Goal: Task Accomplishment & Management: Complete application form

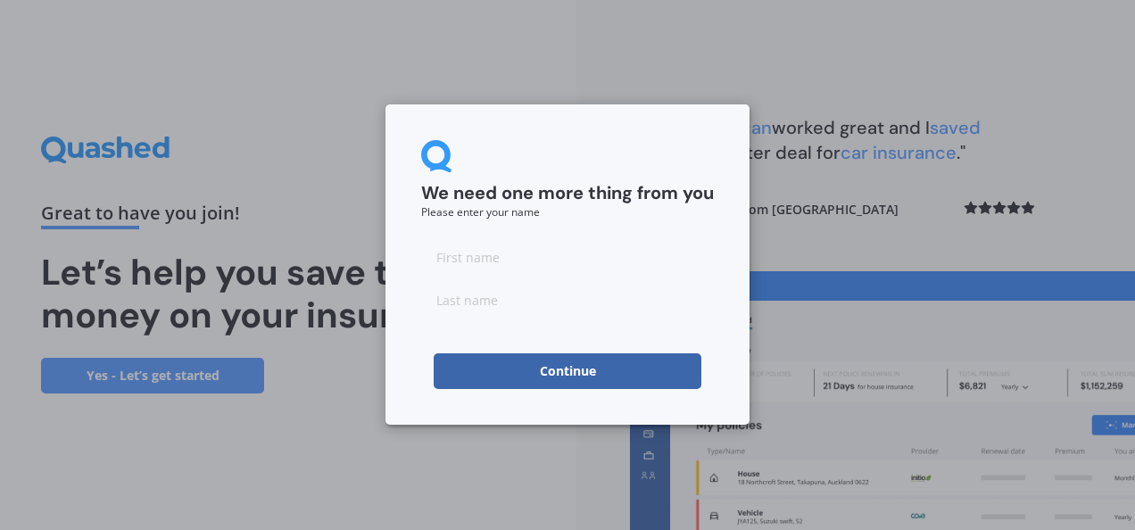
click at [621, 247] on input at bounding box center [567, 257] width 293 height 36
type input "Kirsty"
type input "Jones"
click at [517, 362] on button "Continue" at bounding box center [568, 371] width 268 height 36
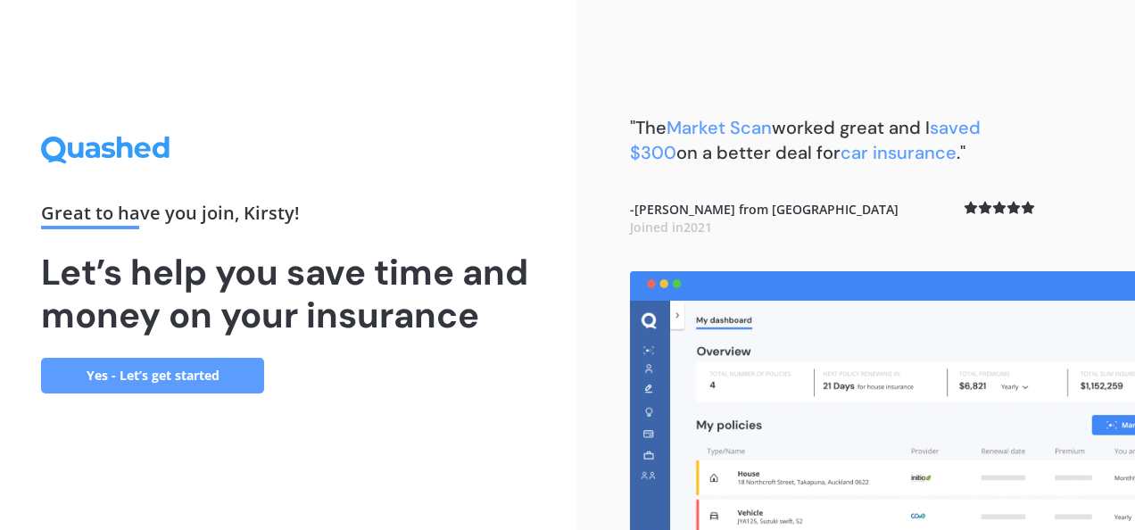
click at [190, 362] on link "Yes - Let’s get started" at bounding box center [152, 376] width 223 height 36
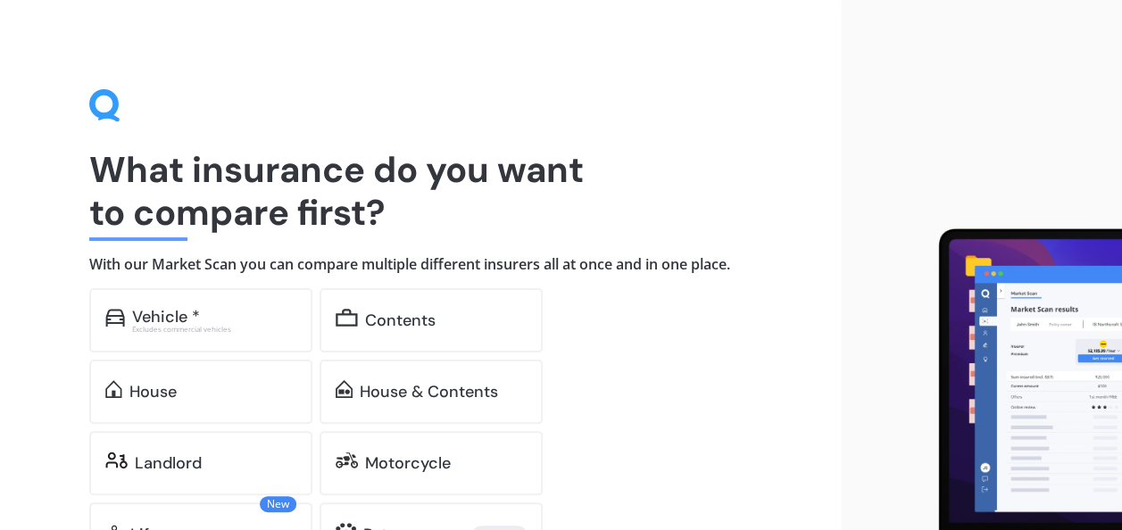
scroll to position [149, 0]
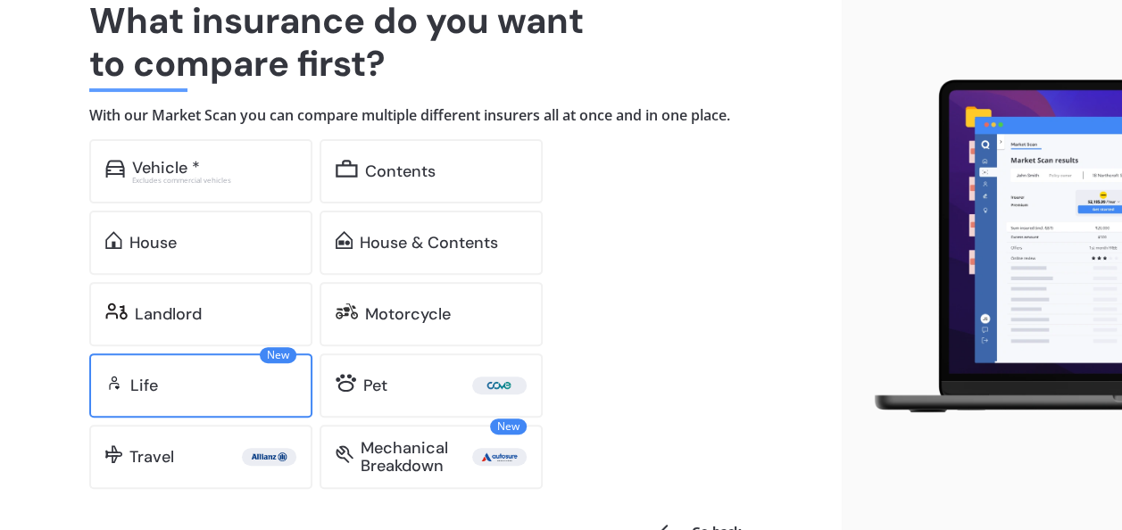
click at [254, 369] on div "New Life" at bounding box center [200, 385] width 223 height 64
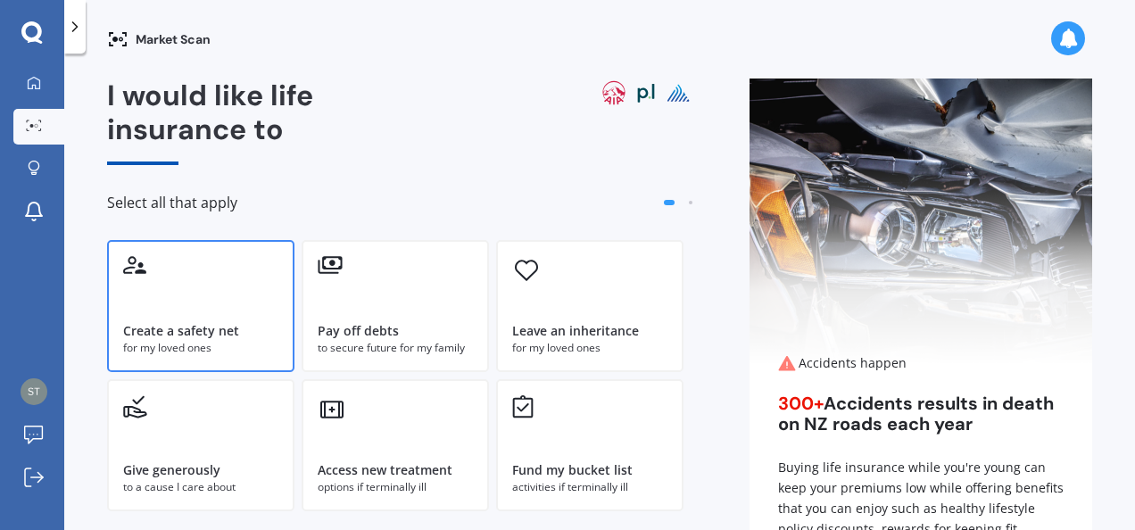
click at [241, 273] on div "Create a safety net for my loved ones" at bounding box center [200, 306] width 187 height 132
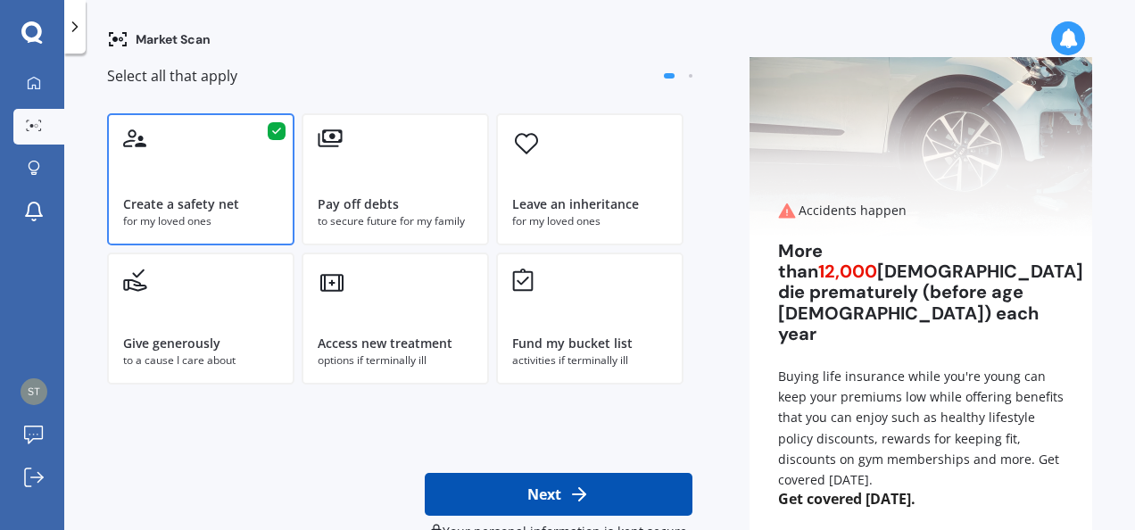
scroll to position [170, 0]
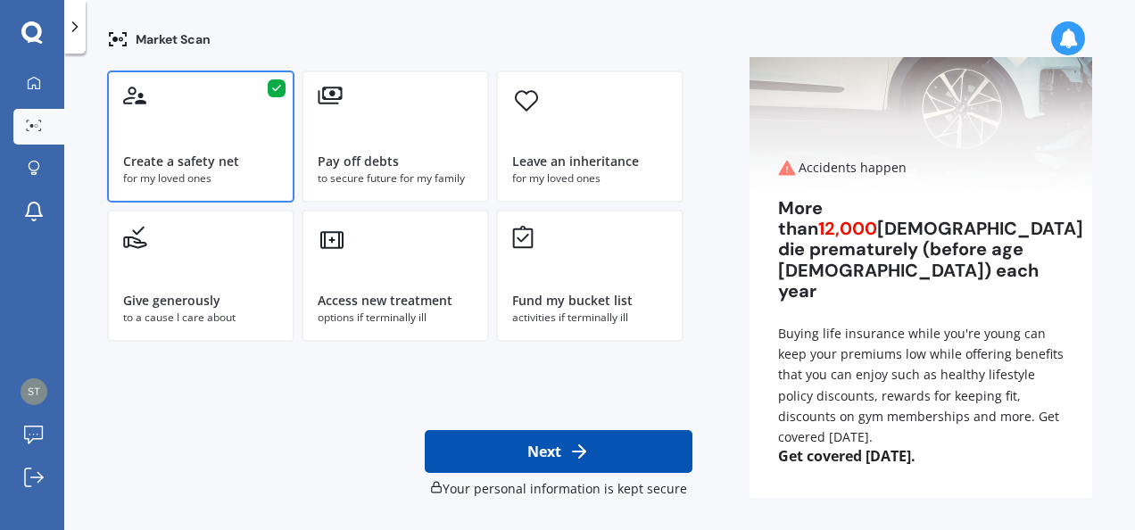
click at [578, 438] on button "Next" at bounding box center [559, 451] width 268 height 43
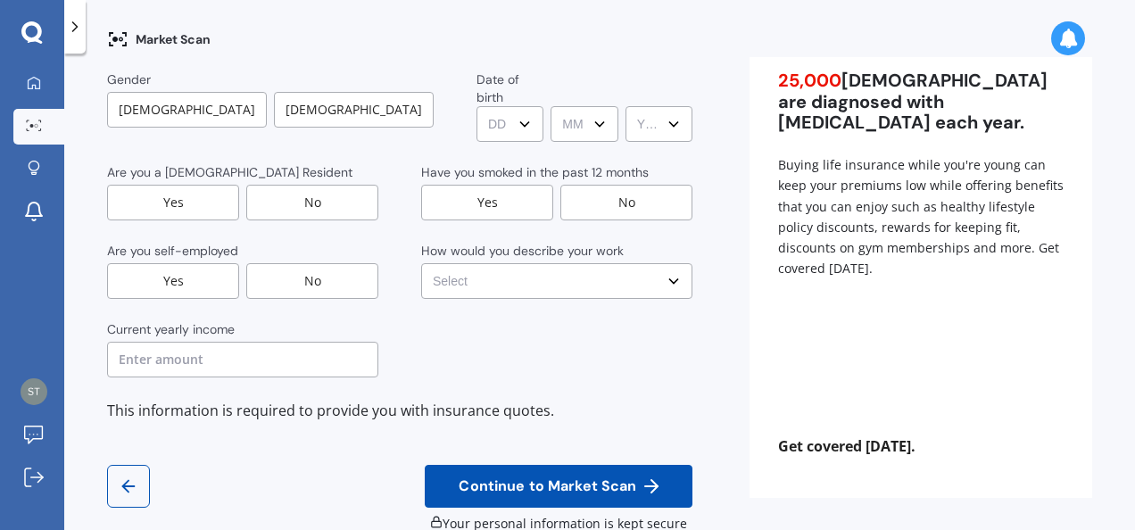
scroll to position [0, 0]
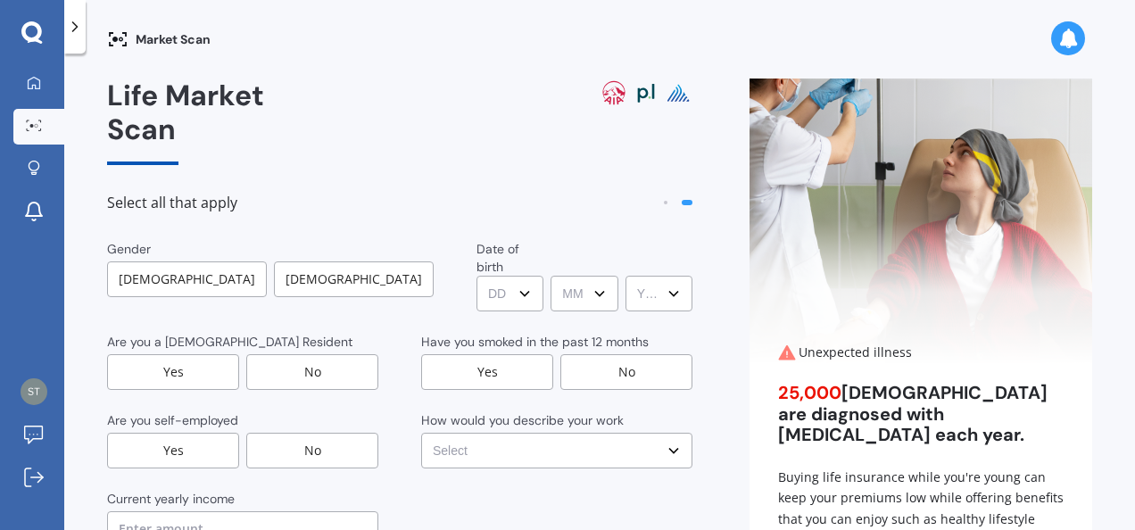
click at [289, 265] on div "Gender Male Female Date of birth DD DD 01 02 03 04 05 06 07 08 09 10 11 12 13 1…" at bounding box center [399, 393] width 585 height 307
click at [329, 261] on div "Female" at bounding box center [354, 279] width 160 height 36
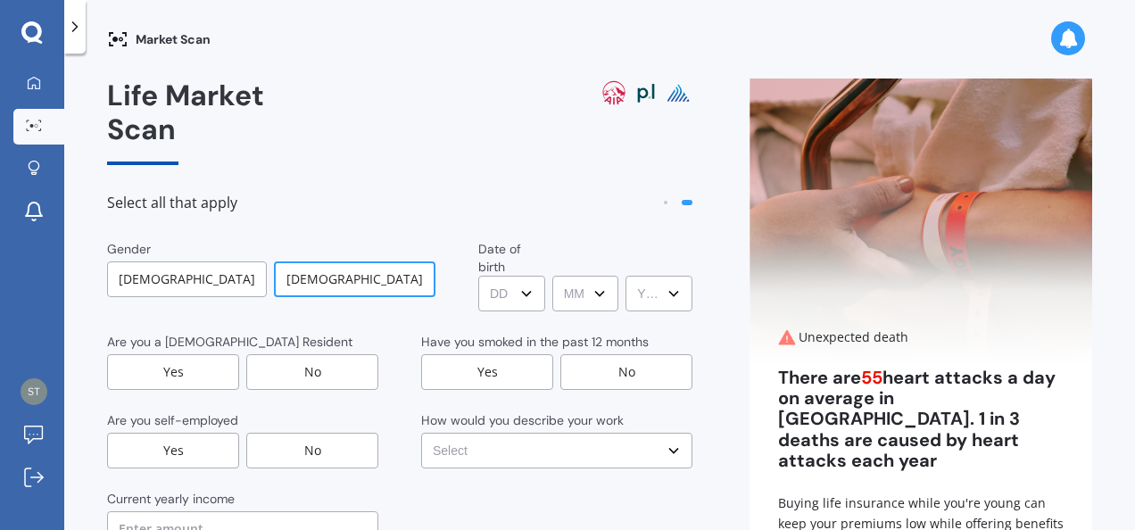
click at [478, 276] on select "DD DD 01 02 03 04 05 06 07 08 09 10 11 12 13 14 15 16 17 18 19 20 21 22 23 24 2…" at bounding box center [511, 294] width 67 height 36
select select "13"
click at [478, 276] on select "DD DD 01 02 03 04 05 06 07 08 09 10 11 12 13 14 15 16 17 18 19 20 21 22 23 24 2…" at bounding box center [511, 294] width 67 height 36
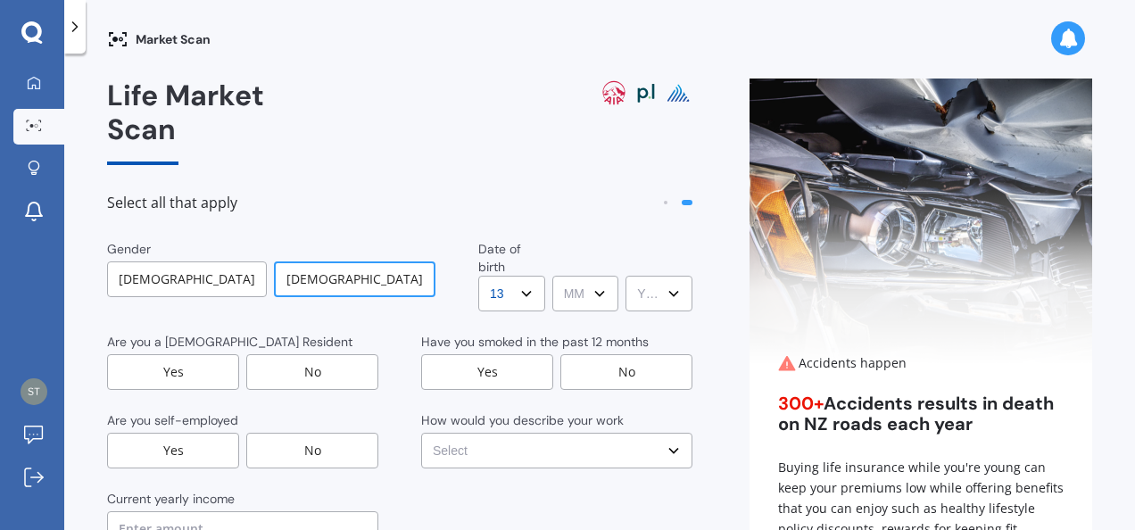
click at [552, 276] on select "MM MM 01 02 03 04 05 06 07 08 09 10 11 12" at bounding box center [585, 294] width 67 height 36
select select "10"
click at [552, 276] on select "MM MM 01 02 03 04 05 06 07 08 09 10 11 12" at bounding box center [585, 294] width 67 height 36
click at [632, 276] on select "YYYY YYYY 2009 2008 2007 2006 2005 2004 2003 2002 2001 2000 1999 1998 1997 1996…" at bounding box center [658, 294] width 67 height 36
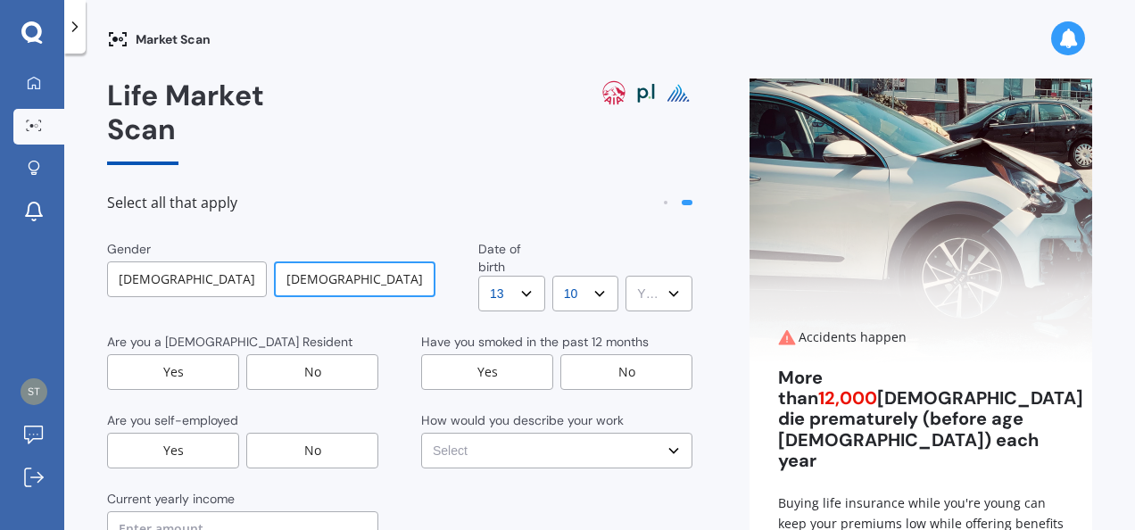
select select "1978"
click at [625, 276] on select "YYYY YYYY 2009 2008 2007 2006 2005 2004 2003 2002 2001 2000 1999 1998 1997 1996…" at bounding box center [658, 294] width 67 height 36
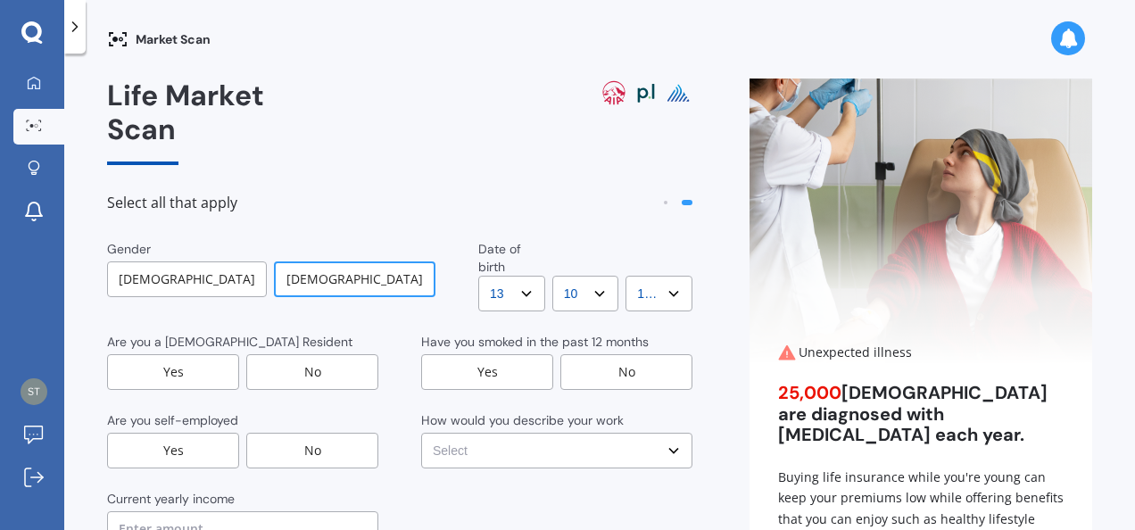
click at [195, 354] on div "Yes" at bounding box center [173, 372] width 132 height 36
click at [628, 354] on div "No" at bounding box center [626, 372] width 132 height 36
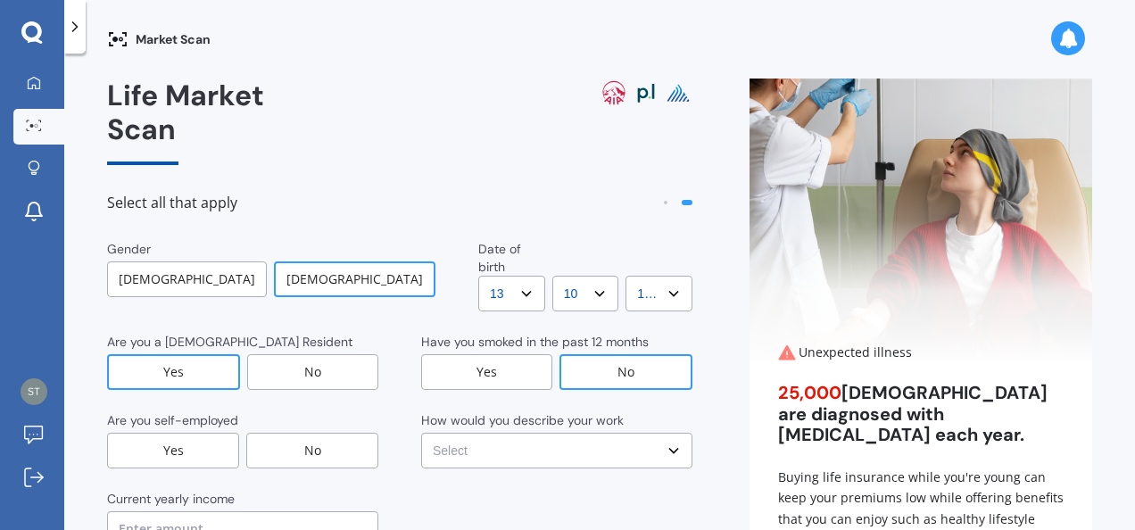
scroll to position [170, 0]
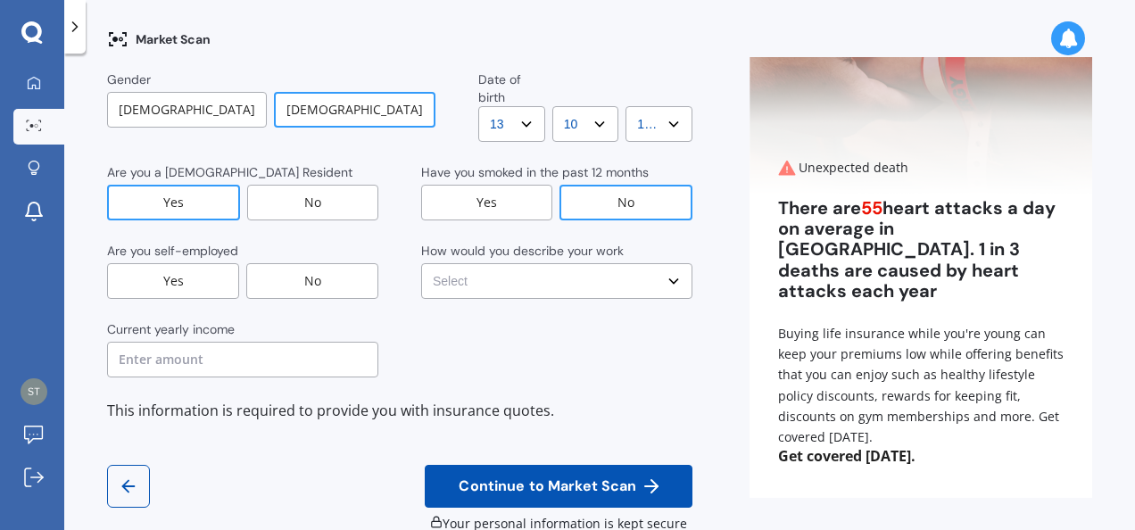
click at [333, 263] on div "No" at bounding box center [312, 281] width 132 height 36
click at [535, 263] on select "Select No manual work e.g. lawyer, consultant, engineer Light manual work e.g. …" at bounding box center [556, 281] width 271 height 36
select select "No manual work e.g. lawyer, consultant, engineer"
click at [421, 263] on select "Select No manual work e.g. lawyer, consultant, engineer Light manual work e.g. …" at bounding box center [556, 281] width 271 height 36
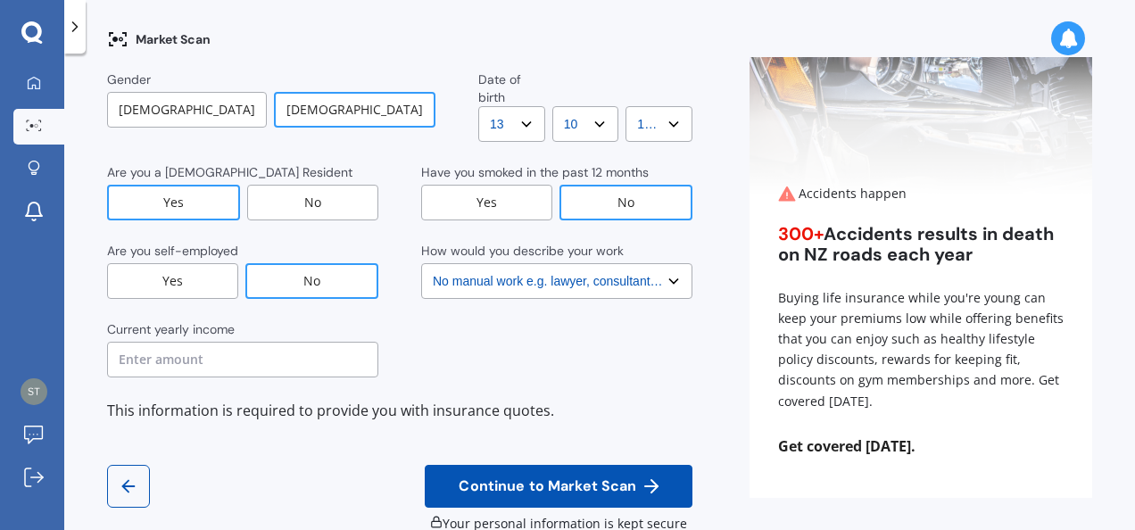
click at [328, 342] on input "text" at bounding box center [242, 360] width 271 height 36
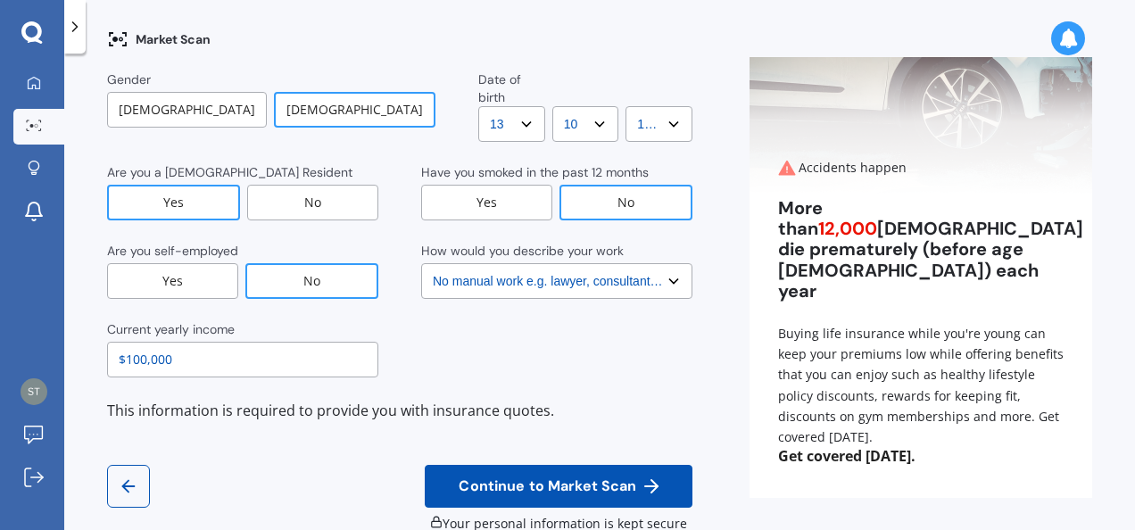
type input "$100,000"
click at [528, 465] on button "Continue to Market Scan" at bounding box center [559, 486] width 268 height 43
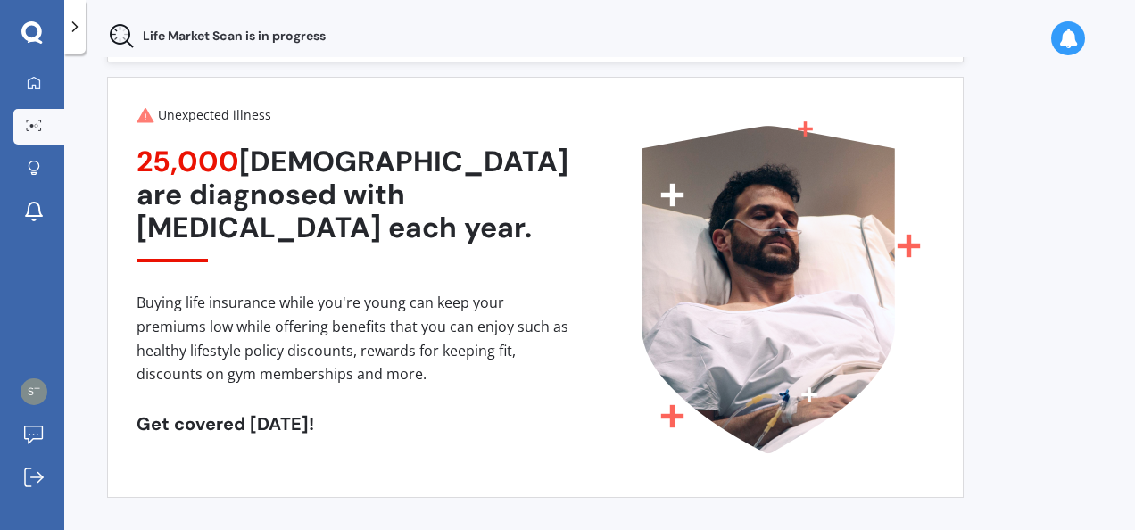
scroll to position [0, 0]
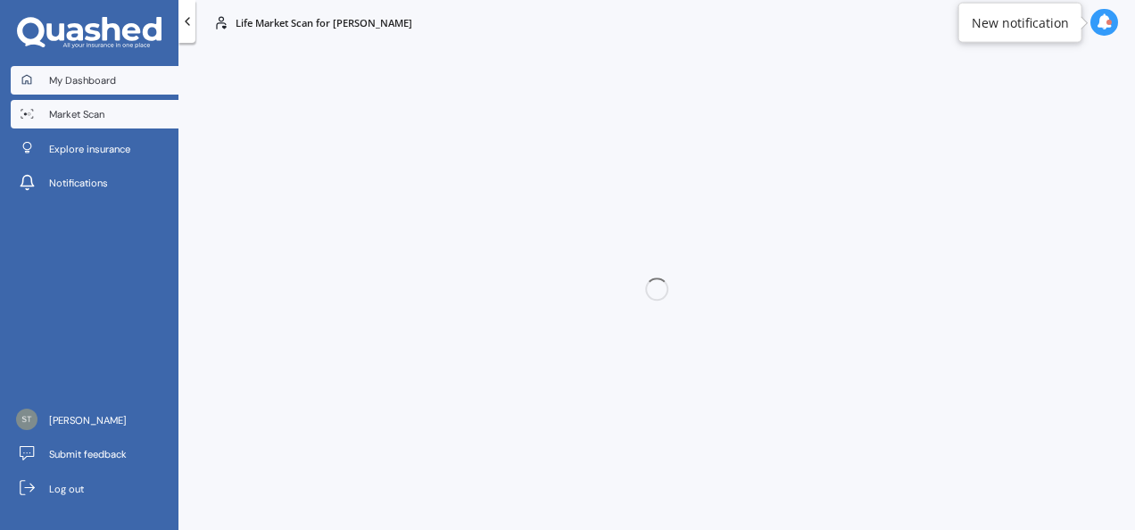
click at [80, 72] on link "My Dashboard" at bounding box center [95, 80] width 168 height 29
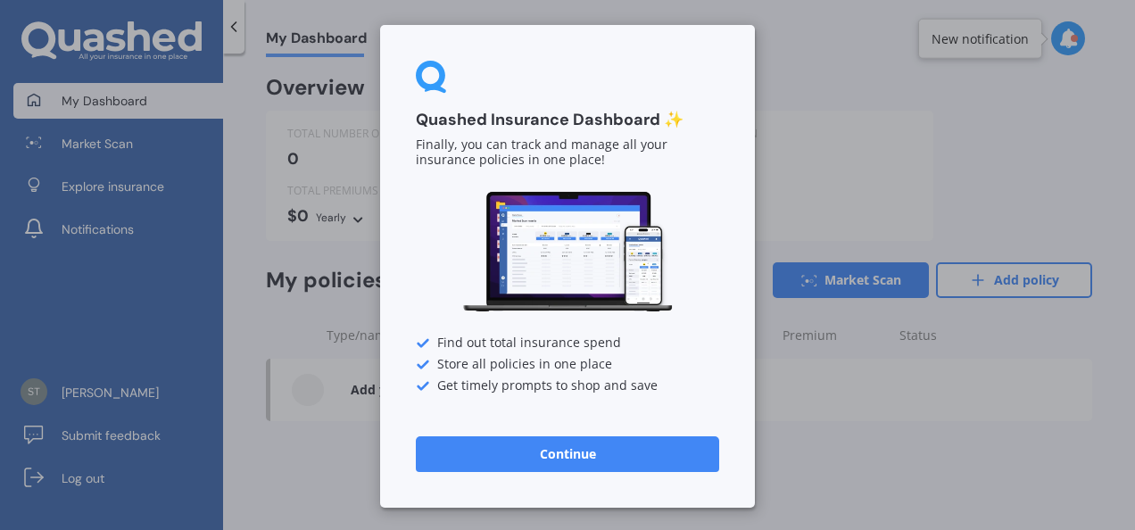
click at [524, 458] on button "Continue" at bounding box center [567, 454] width 303 height 36
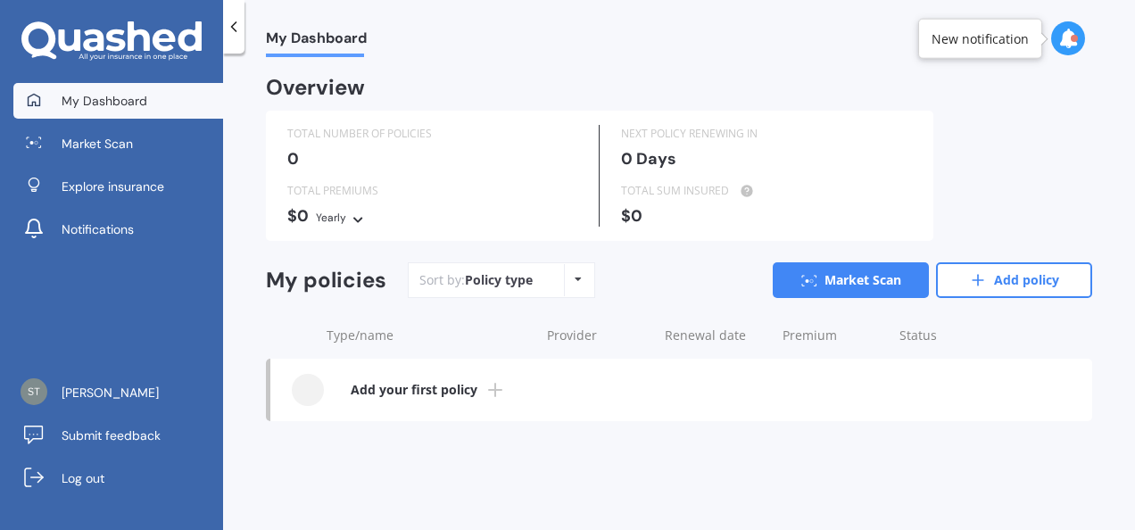
click at [461, 378] on link "Add your first policy" at bounding box center [681, 390] width 822 height 62
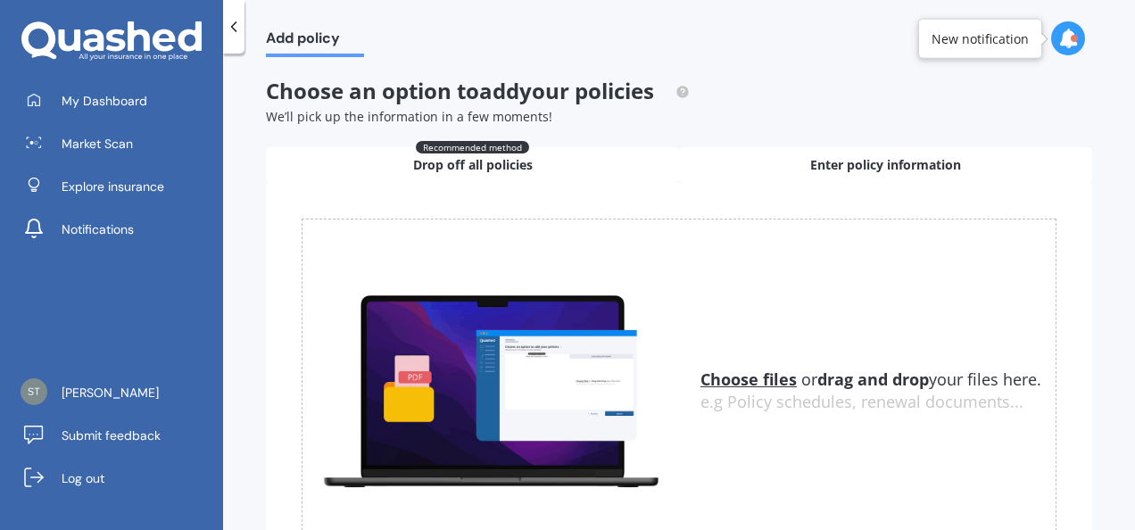
click at [744, 158] on div "Enter policy information" at bounding box center [885, 165] width 413 height 36
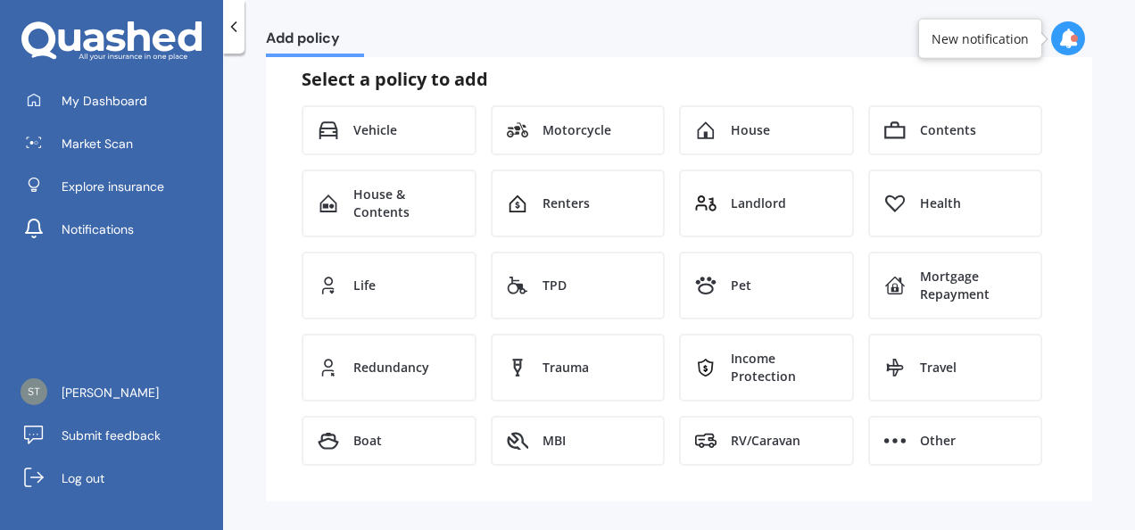
scroll to position [152, 0]
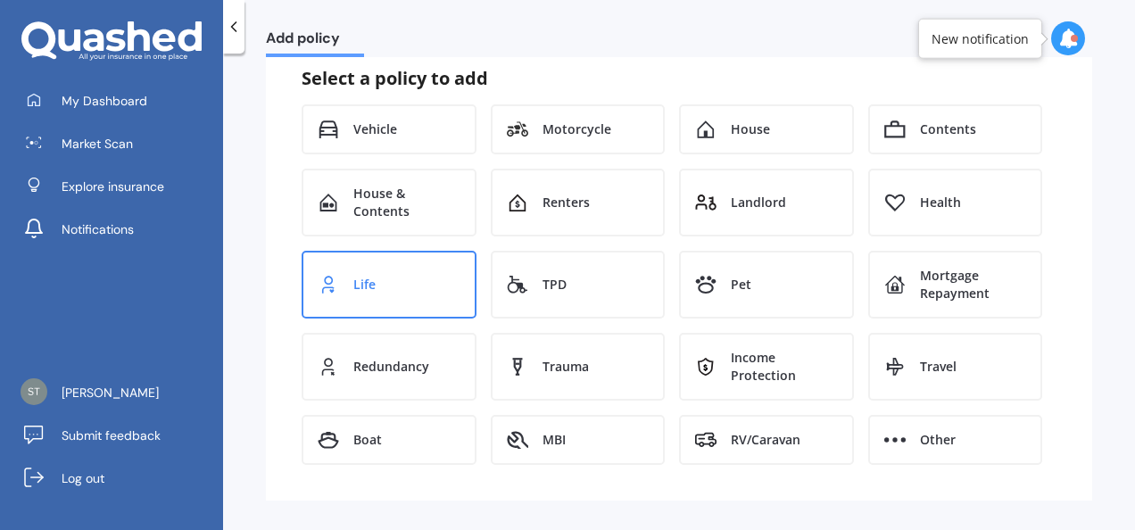
click at [377, 302] on div "Life" at bounding box center [389, 285] width 175 height 68
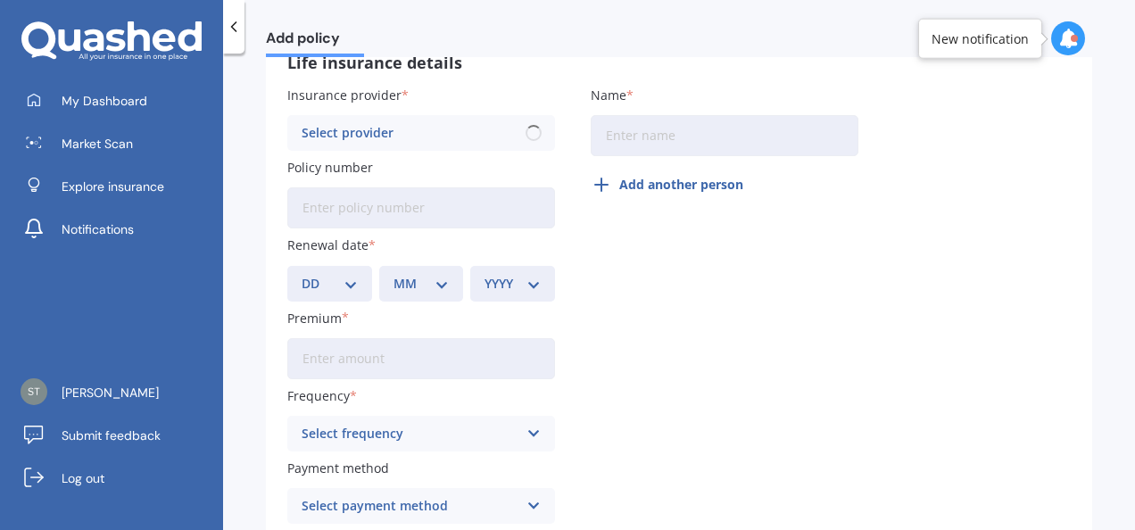
scroll to position [116, 0]
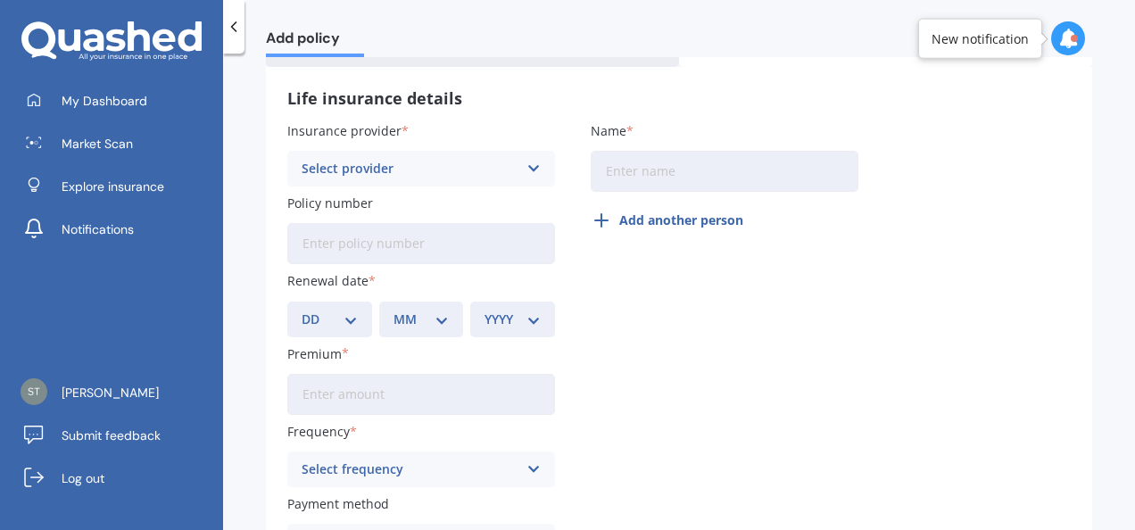
click at [491, 159] on div "Select provider" at bounding box center [410, 169] width 216 height 20
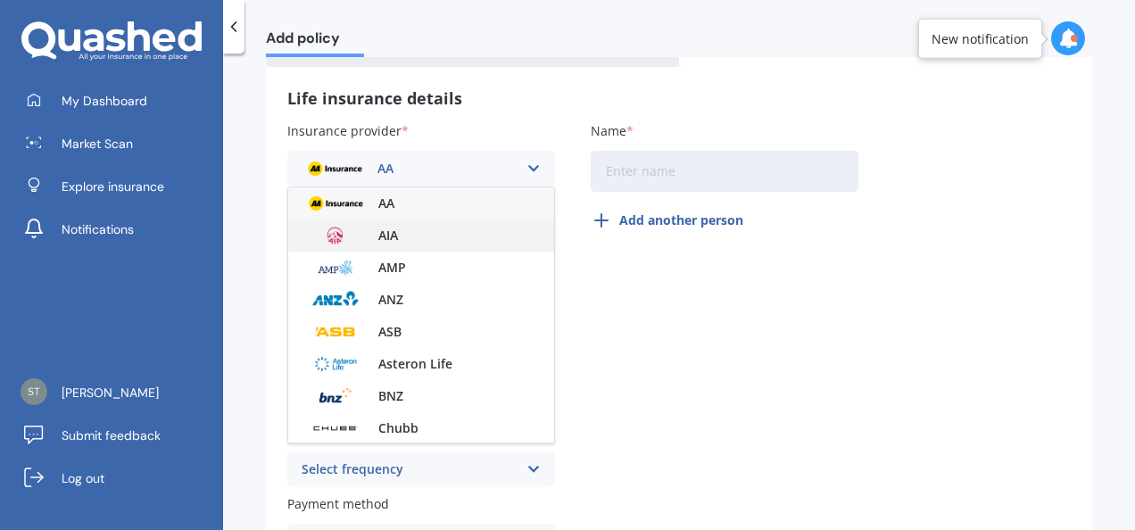
click at [441, 228] on div "AIA" at bounding box center [421, 235] width 266 height 32
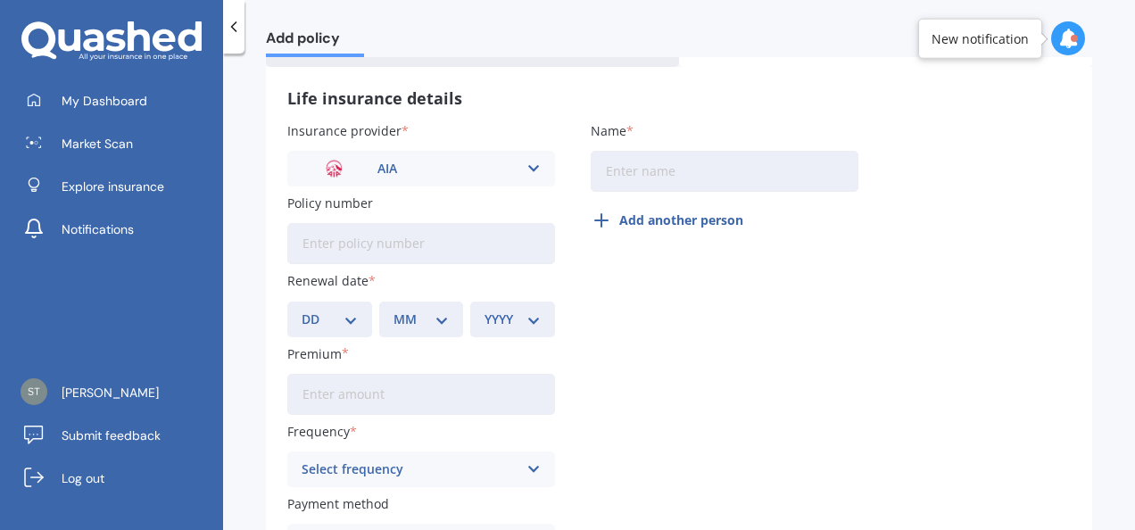
click at [441, 228] on input "Policy number" at bounding box center [421, 243] width 268 height 41
type input "1223374-01"
click at [352, 312] on select "DD 01 02 03 04 05 06 07 08 09 10 11 12 13 14 15 16 17 18 19 20 21 22 23 24 25 2…" at bounding box center [330, 320] width 56 height 20
select select "20"
click at [302, 310] on select "DD 01 02 03 04 05 06 07 08 09 10 11 12 13 14 15 16 17 18 19 20 21 22 23 24 25 2…" at bounding box center [330, 320] width 56 height 20
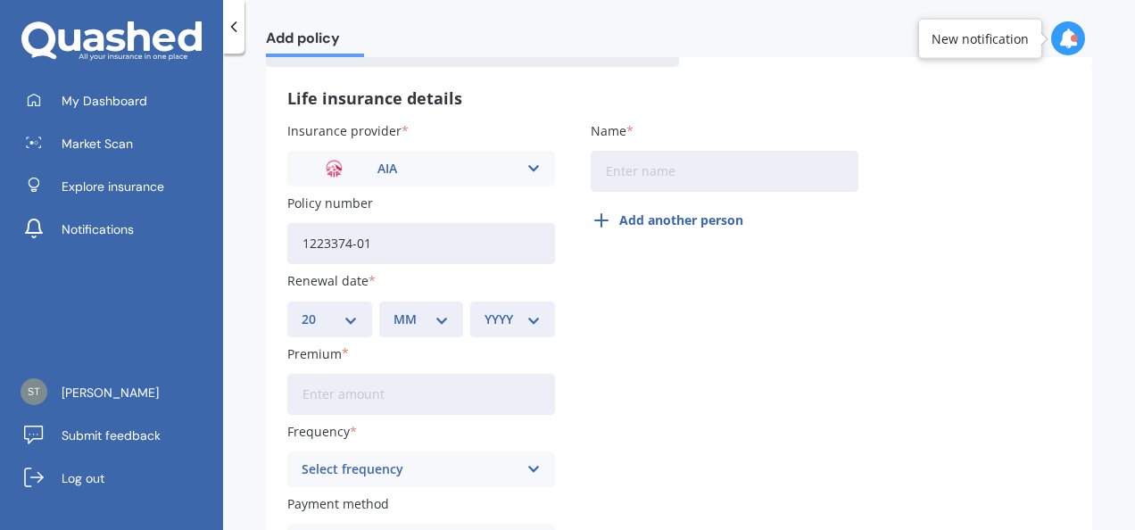
click at [429, 329] on div "MM 01 02 03 04 05 06 07 08 09 10 11 12" at bounding box center [421, 320] width 85 height 36
click at [422, 316] on select "MM 01 02 03 04 05 06 07 08 09 10 11 12" at bounding box center [421, 320] width 56 height 20
select select "09"
click at [393, 310] on select "MM 01 02 03 04 05 06 07 08 09 10 11 12" at bounding box center [421, 320] width 56 height 20
click at [501, 318] on select "YYYY 2027 2026 2025 2024 2023 2022 2021 2020 2019 2018 2017 2016 2015 2014 2013…" at bounding box center [513, 320] width 56 height 20
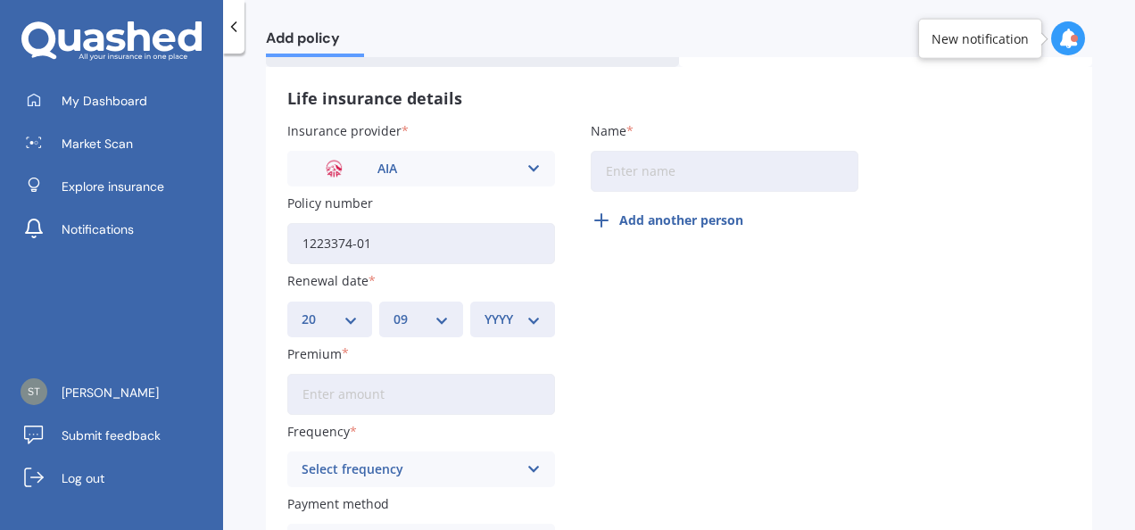
select select "2025"
click at [485, 310] on select "YYYY 2027 2026 2025 2024 2023 2022 2021 2020 2019 2018 2017 2016 2015 2014 2013…" at bounding box center [513, 320] width 56 height 20
click at [472, 371] on div "Premium" at bounding box center [421, 379] width 268 height 70
click at [471, 385] on input "Premium" at bounding box center [421, 394] width 268 height 41
click at [651, 175] on input "Name" at bounding box center [725, 171] width 268 height 41
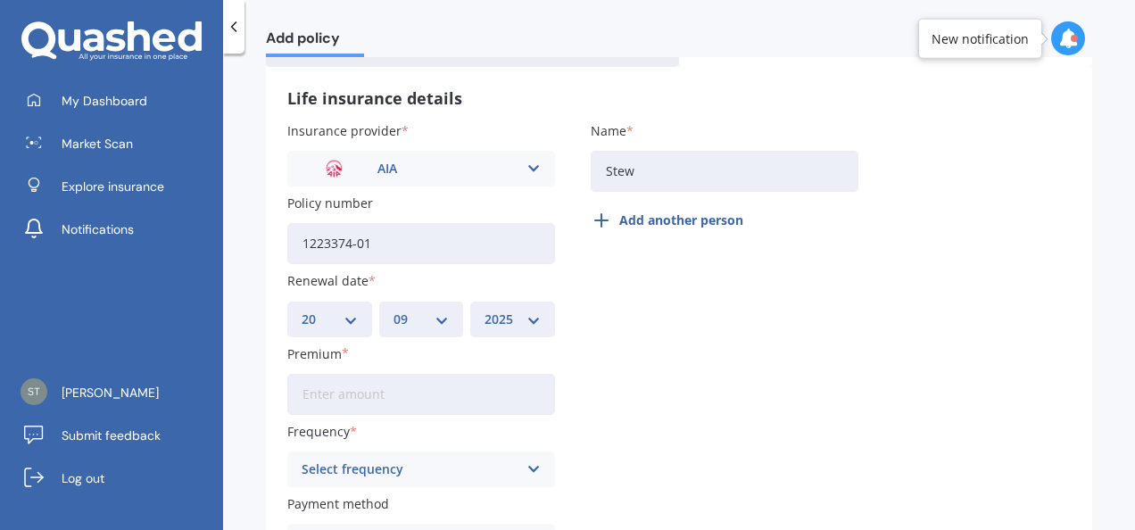
type input "Stew"
click at [504, 385] on input "Premium" at bounding box center [421, 394] width 268 height 41
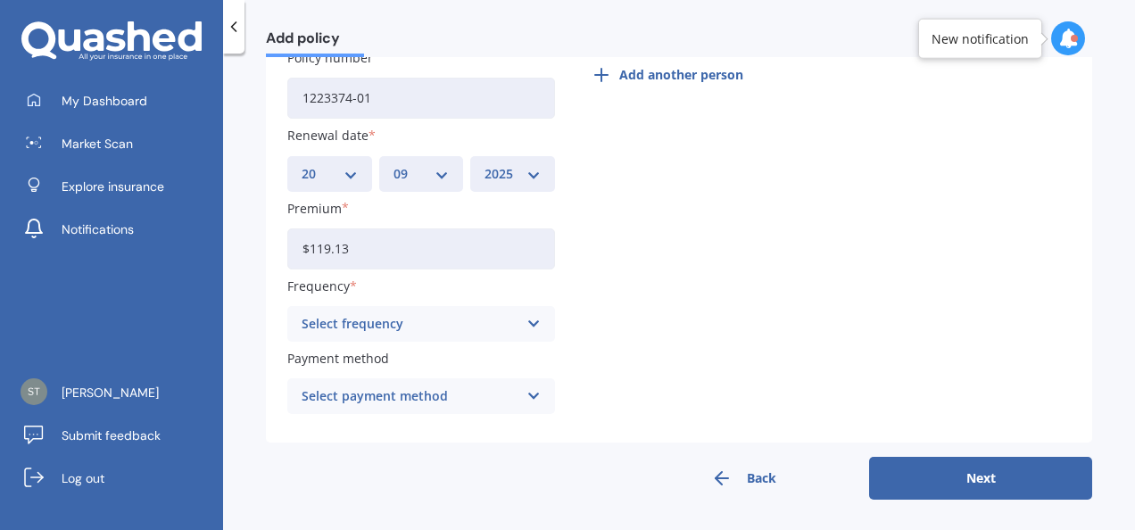
scroll to position [263, 0]
type input "$119.13"
click at [534, 316] on icon at bounding box center [533, 322] width 15 height 20
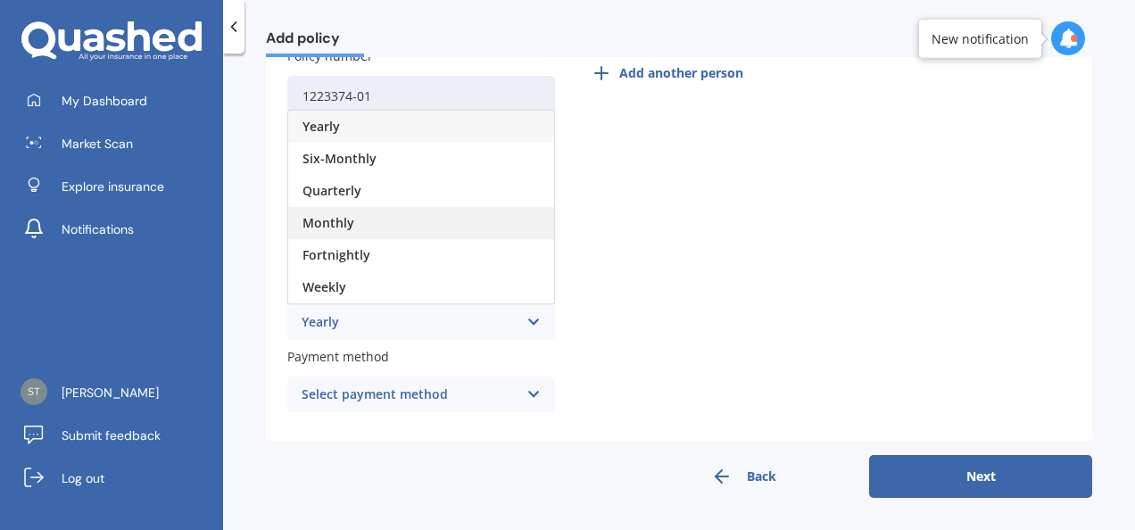
click at [453, 230] on div "Monthly" at bounding box center [421, 223] width 266 height 32
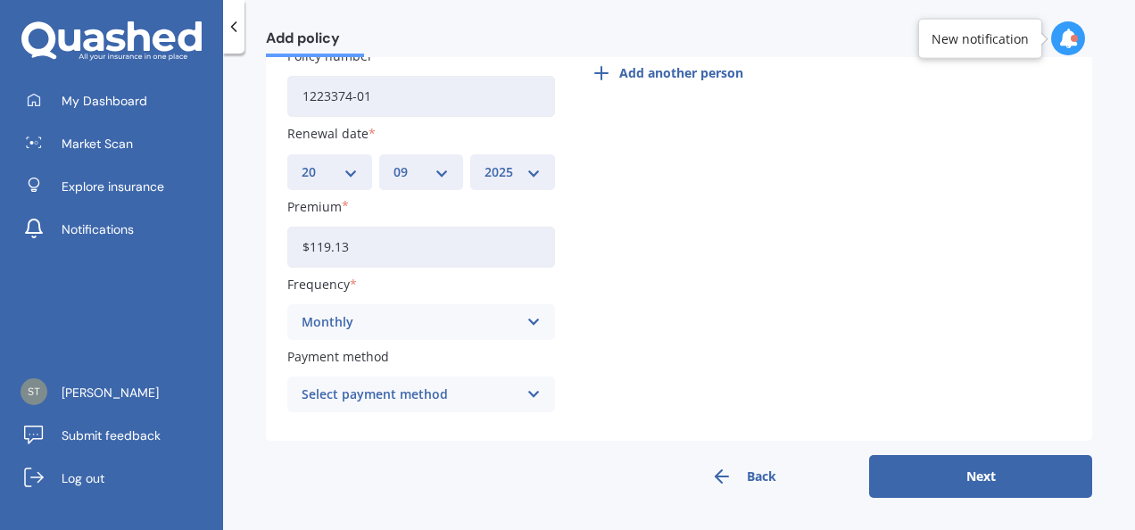
click at [522, 400] on div "Select payment method Direct debit - bank account Direct debit - credit/debit c…" at bounding box center [421, 395] width 268 height 36
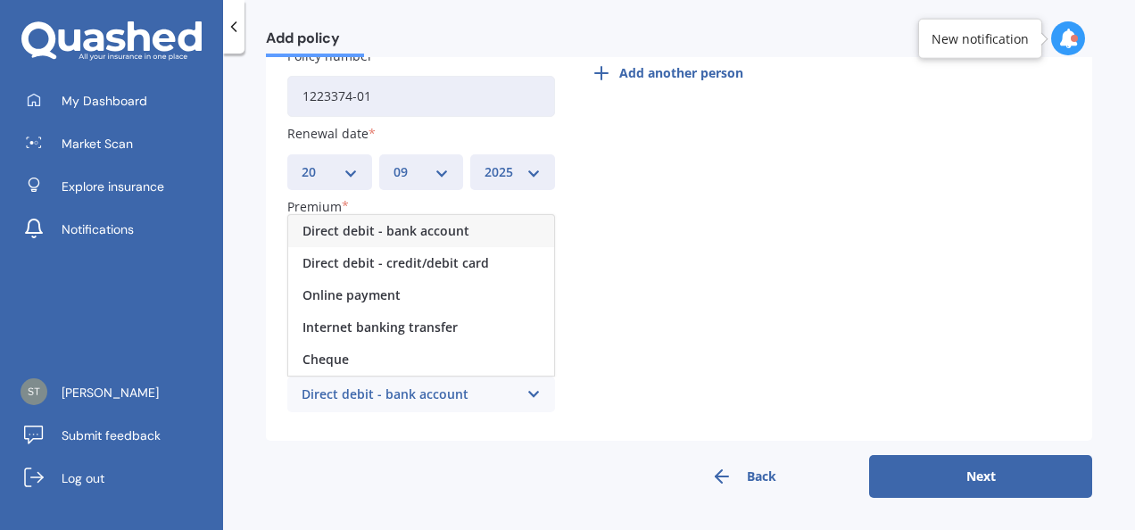
click at [458, 233] on span "Direct debit - bank account" at bounding box center [385, 231] width 167 height 12
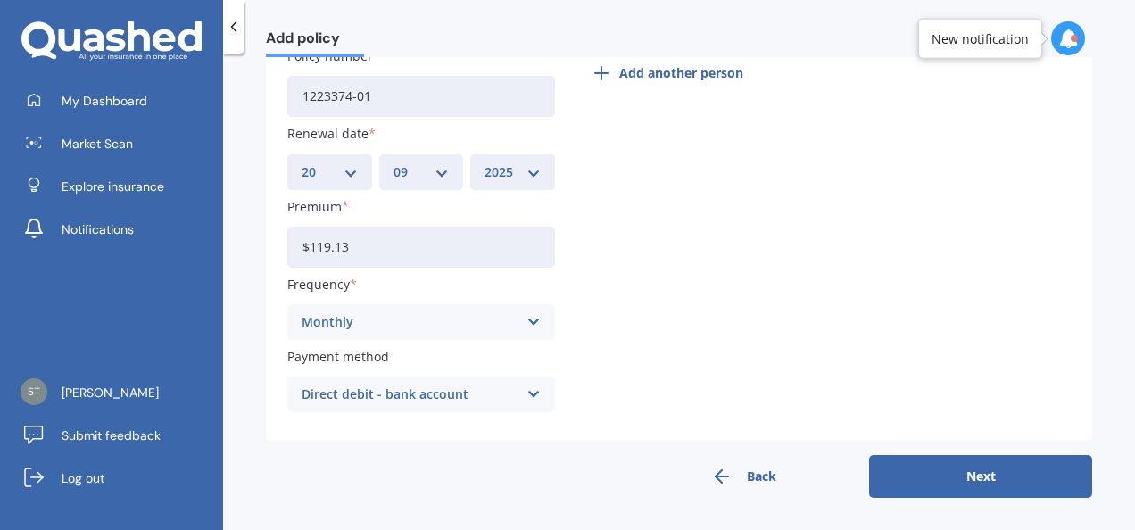
click at [900, 466] on button "Next" at bounding box center [980, 476] width 223 height 43
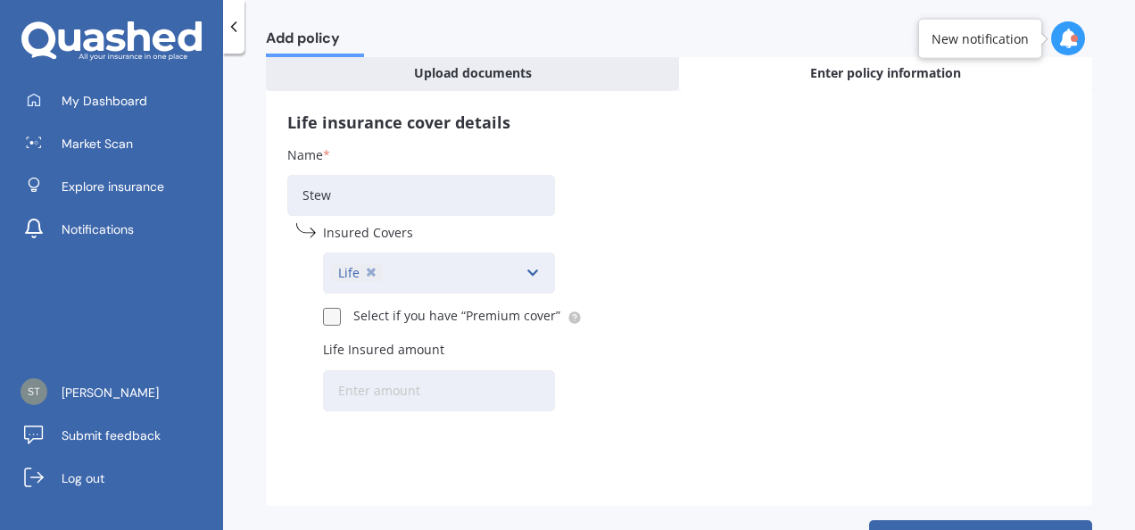
scroll to position [157, 0]
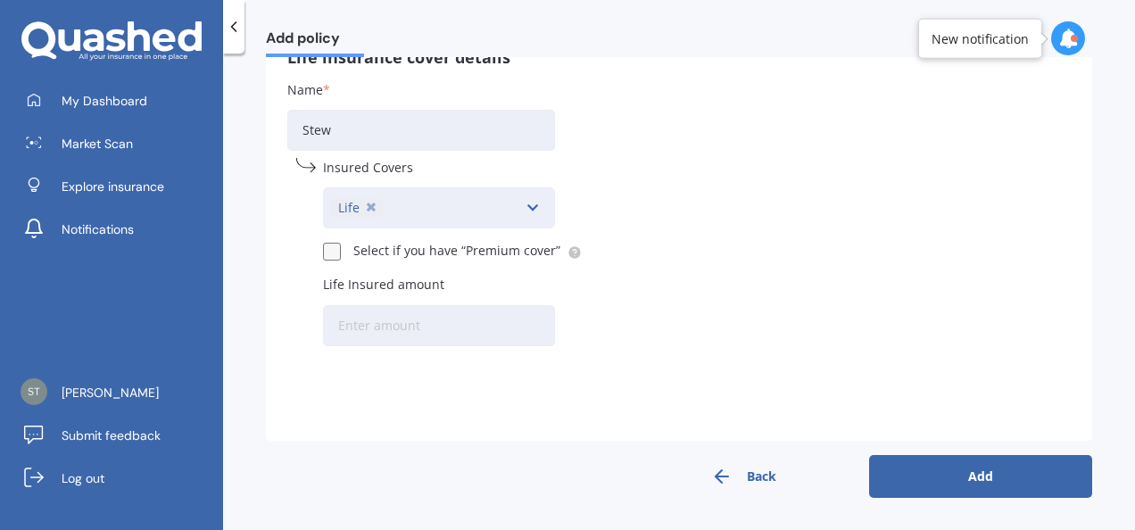
click at [738, 482] on button "Back" at bounding box center [743, 476] width 223 height 43
select select "20"
select select "09"
select select "2025"
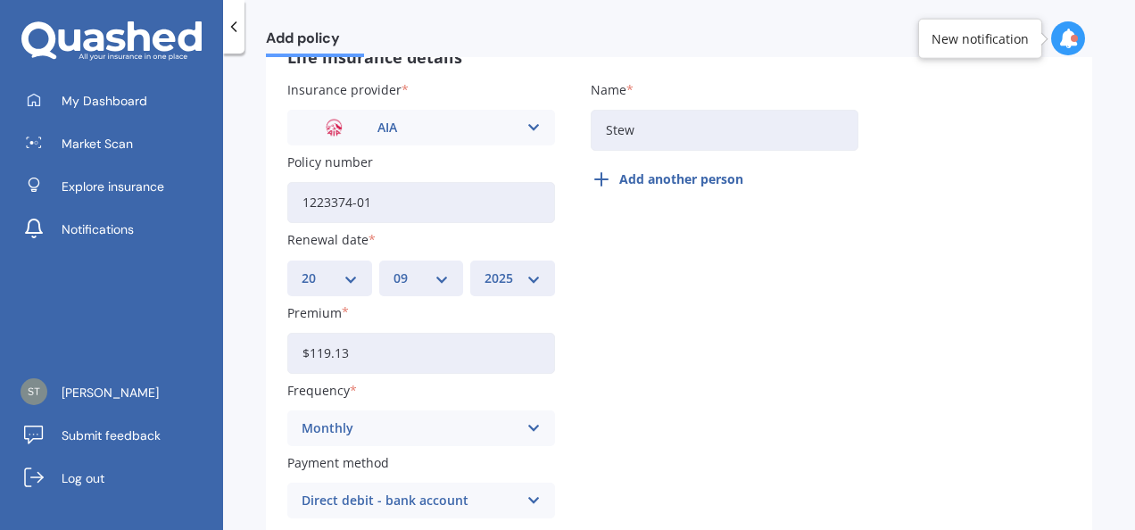
scroll to position [0, 0]
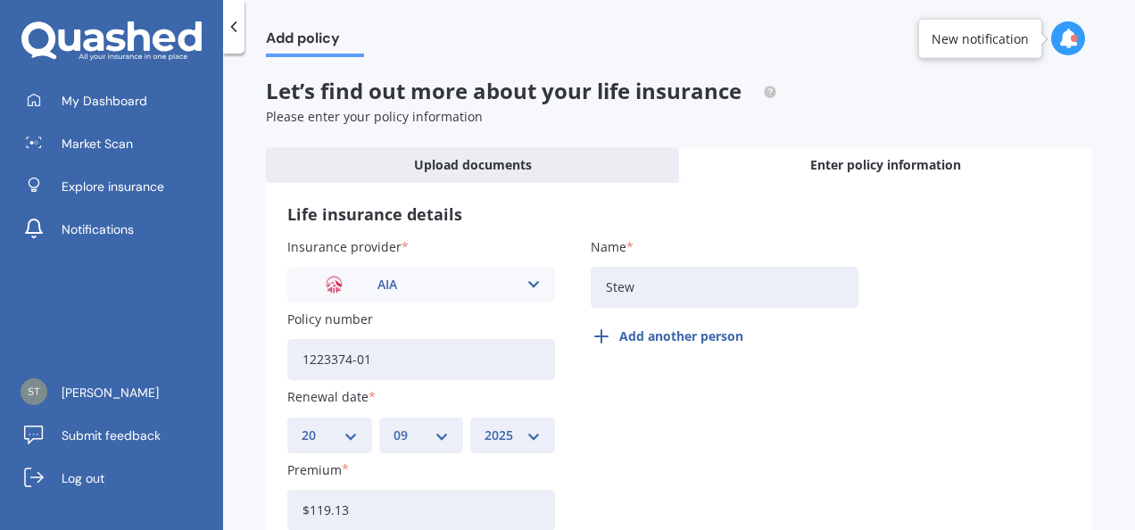
click at [701, 332] on button "Add another person" at bounding box center [672, 336] width 163 height 43
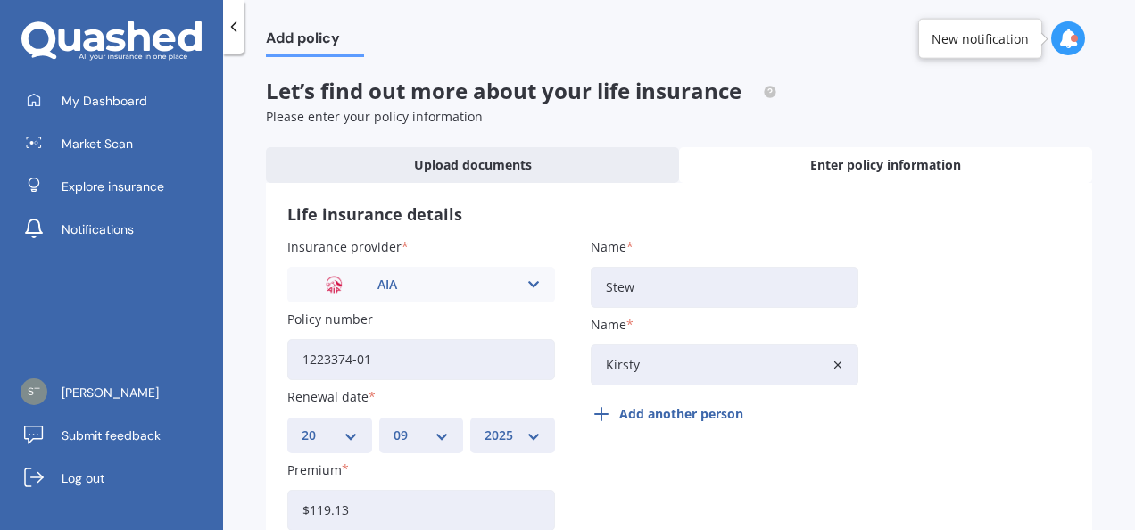
type input "Kirsty"
click at [880, 364] on div "Insurance provider AIA AA AIA AMP ANZ ASB Asteron Life BNZ Chubb Cigna Co-Opera…" at bounding box center [678, 460] width 783 height 446
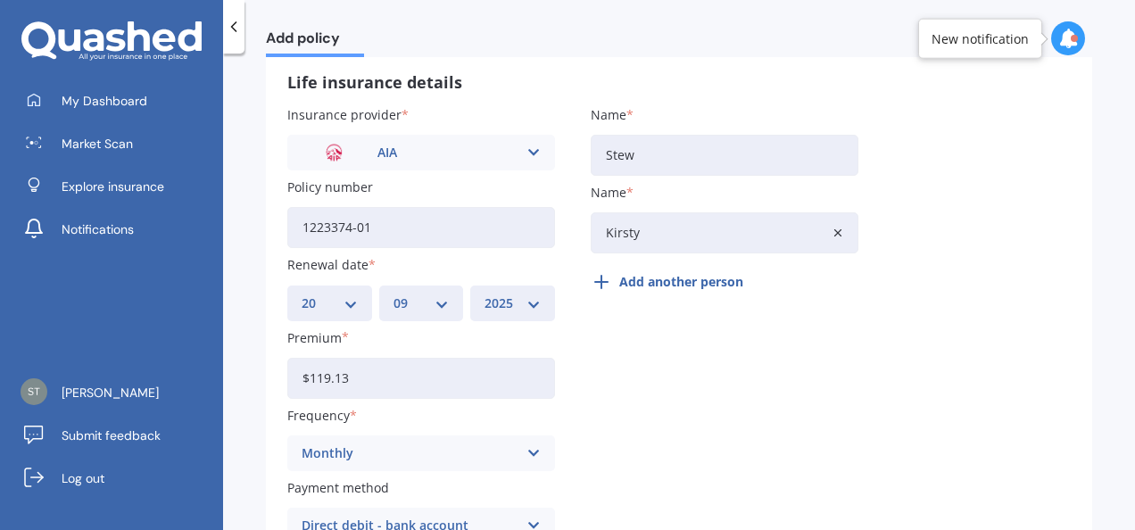
scroll to position [131, 0]
click at [838, 239] on icon at bounding box center [838, 234] width 12 height 12
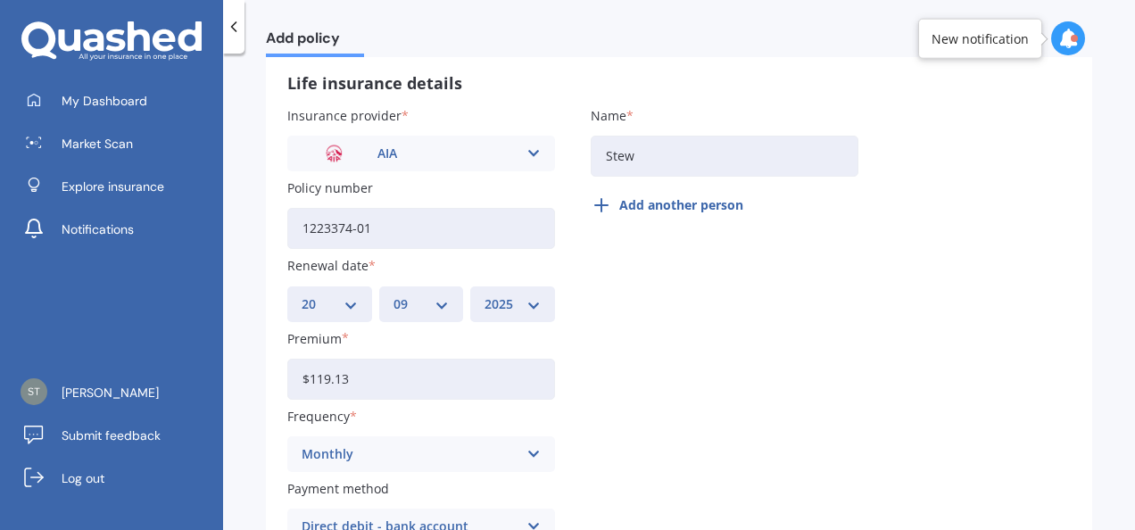
scroll to position [264, 0]
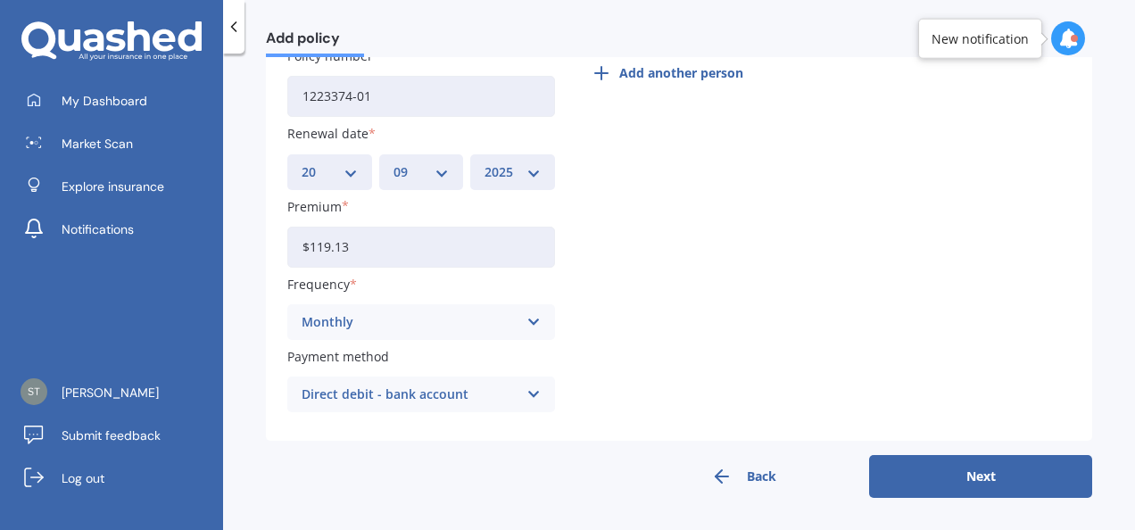
click at [902, 469] on button "Next" at bounding box center [980, 476] width 223 height 43
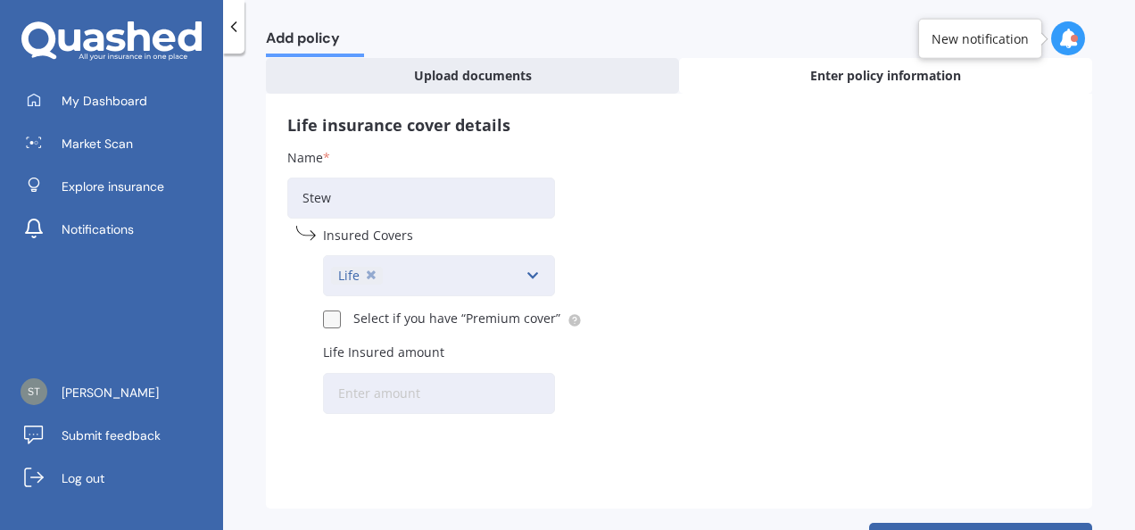
scroll to position [92, 0]
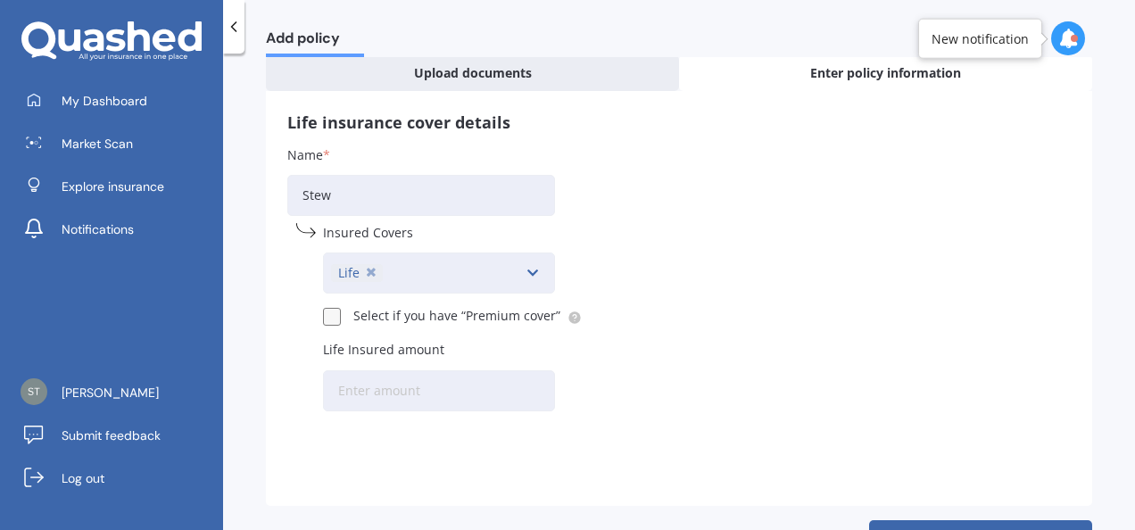
click at [480, 394] on input "Life Insured amount" at bounding box center [439, 390] width 232 height 41
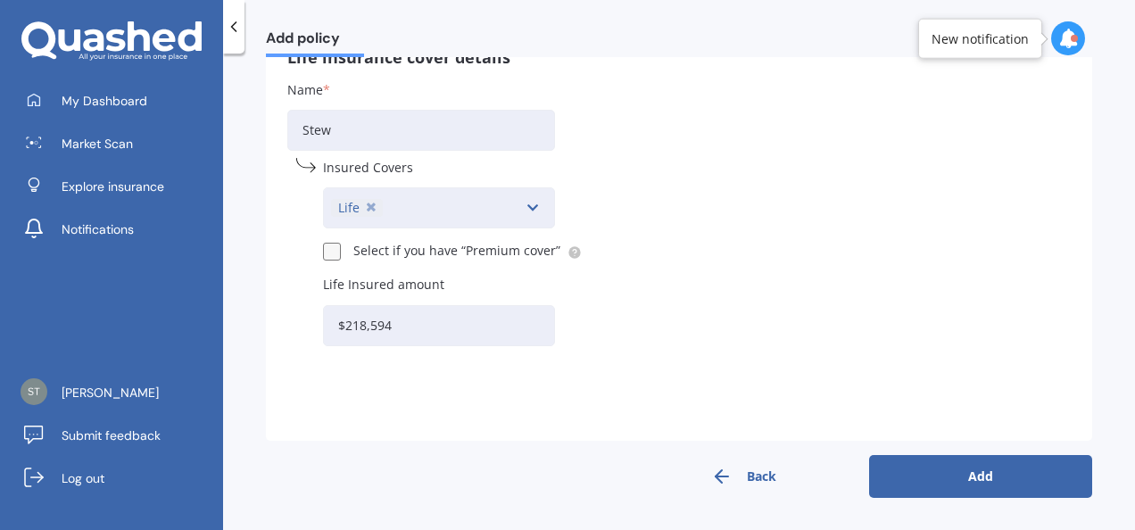
type input "$218,594"
click at [996, 485] on button "Add" at bounding box center [980, 476] width 223 height 43
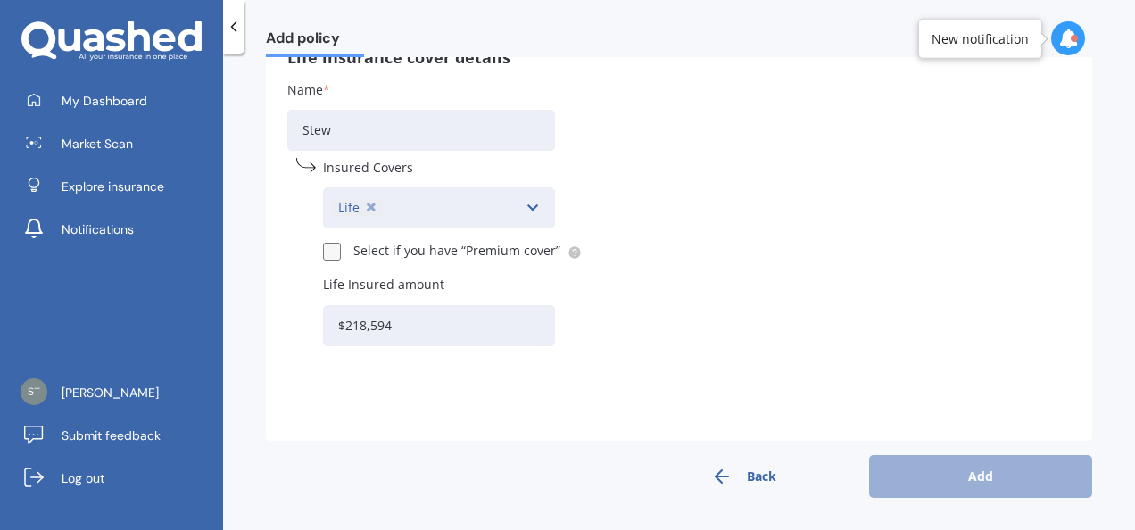
scroll to position [0, 0]
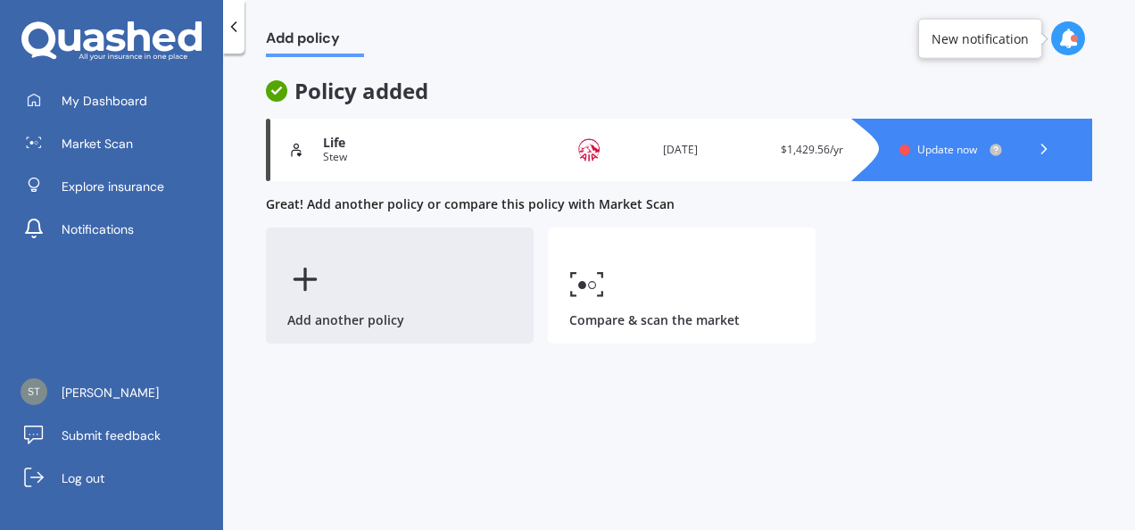
click at [478, 265] on div "Add another policy" at bounding box center [400, 286] width 268 height 116
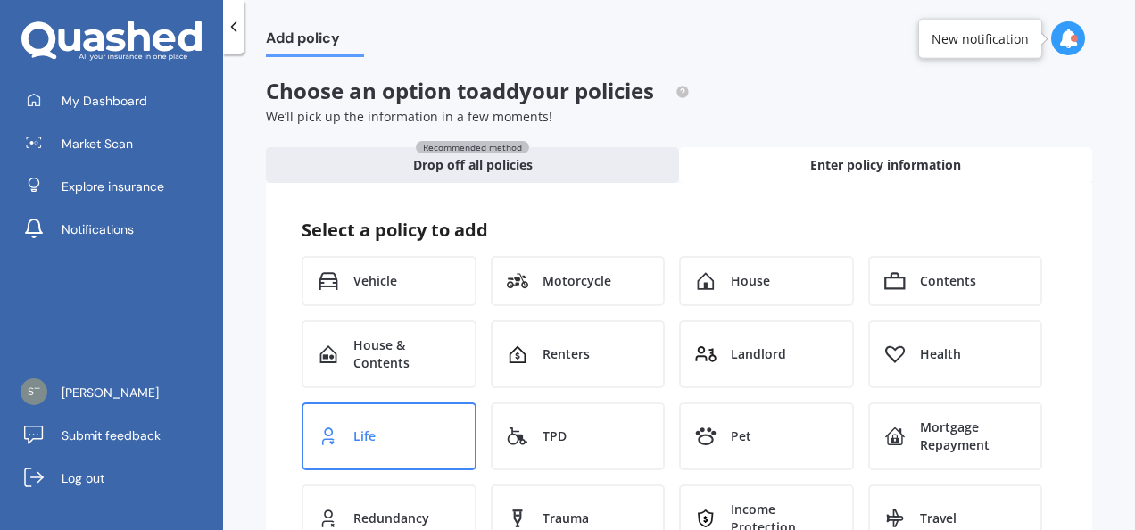
click at [419, 412] on div "Life" at bounding box center [389, 436] width 175 height 68
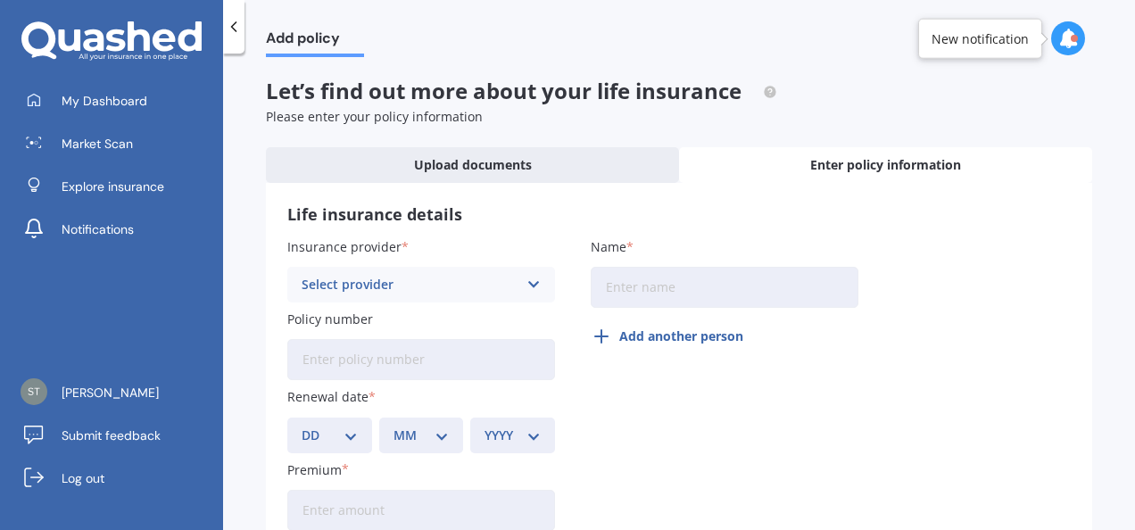
click at [535, 292] on icon at bounding box center [533, 285] width 15 height 20
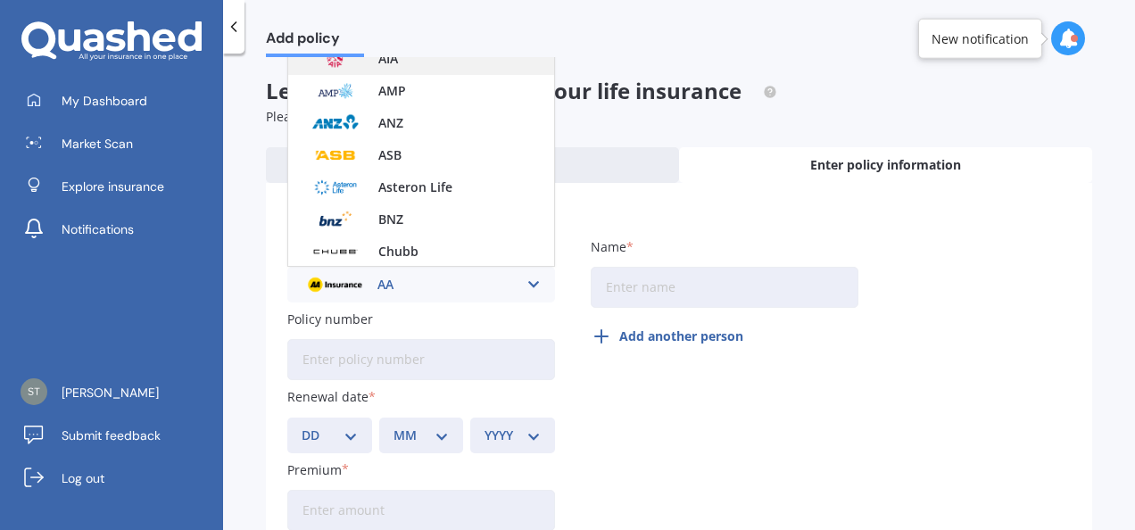
click at [416, 70] on div "AIA" at bounding box center [421, 59] width 266 height 32
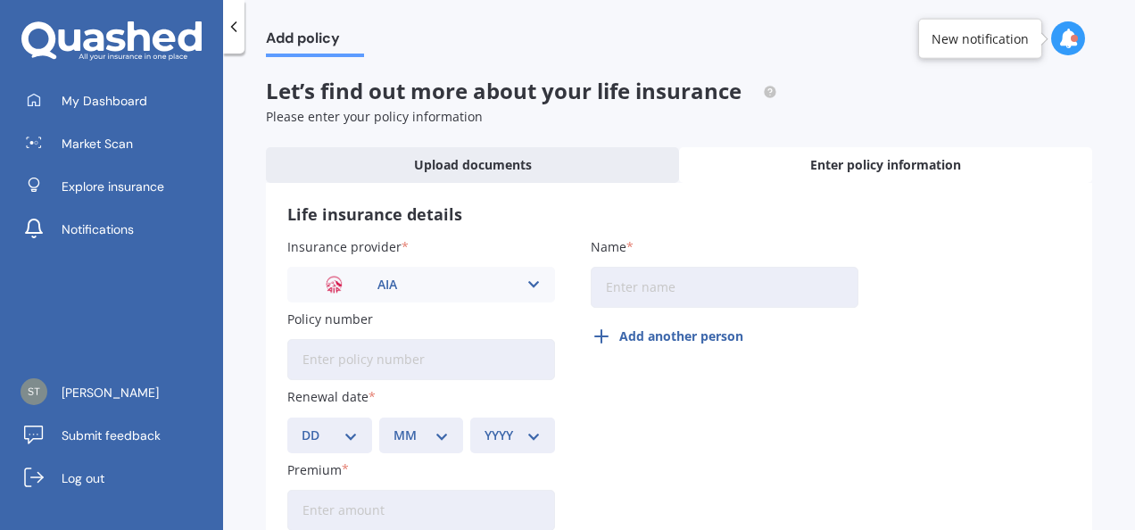
click at [642, 284] on input "Name" at bounding box center [725, 287] width 268 height 41
type input "Kirsty"
click at [486, 355] on input "Policy number" at bounding box center [421, 359] width 268 height 41
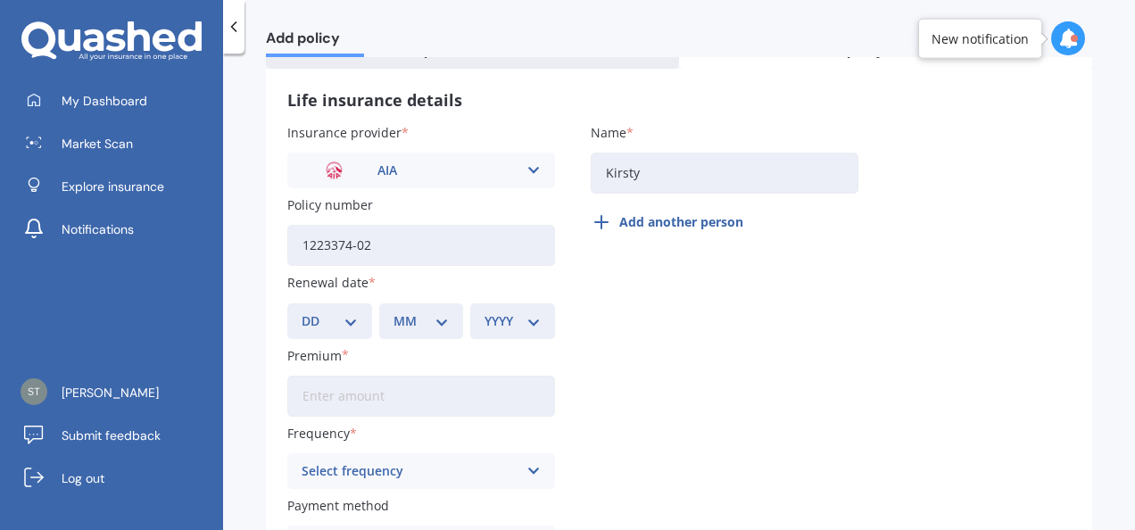
type input "1223374-02"
click at [327, 311] on select "DD 01 02 03 04 05 06 07 08 09 10 11 12 13 14 15 16 17 18 19 20 21 22 23 24 25 2…" at bounding box center [330, 321] width 56 height 20
select select "20"
click at [302, 311] on select "DD 01 02 03 04 05 06 07 08 09 10 11 12 13 14 15 16 17 18 19 20 21 22 23 24 25 2…" at bounding box center [330, 321] width 56 height 20
click at [399, 323] on select "MM 01 02 03 04 05 06 07 08 09 10 11 12" at bounding box center [421, 321] width 56 height 20
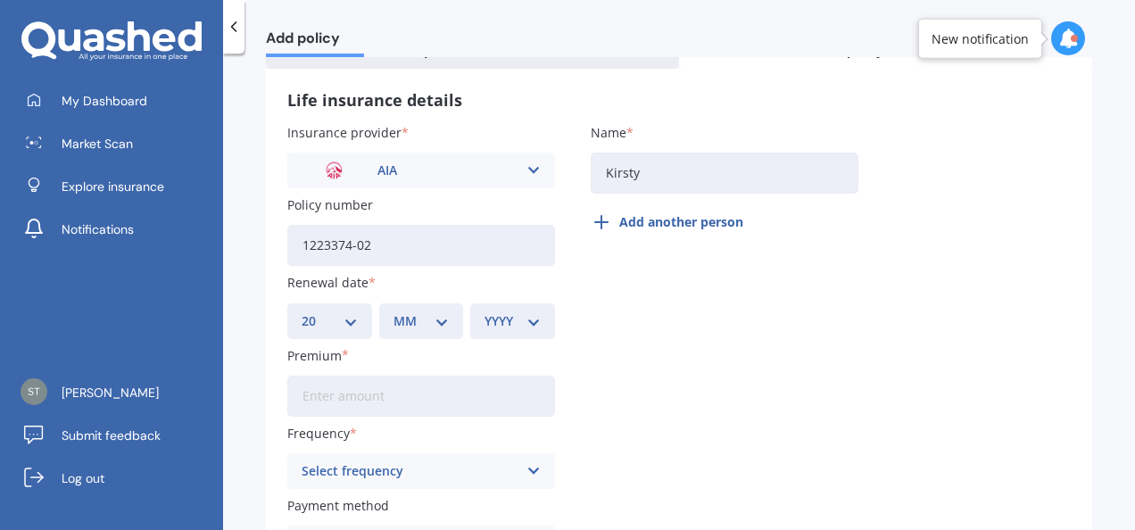
select select "09"
click at [393, 311] on select "MM 01 02 03 04 05 06 07 08 09 10 11 12" at bounding box center [421, 321] width 56 height 20
click at [504, 323] on select "YYYY 2027 2026 2025 2024 2023 2022 2021 2020 2019 2018 2017 2016 2015 2014 2013…" at bounding box center [513, 321] width 56 height 20
select select "2025"
click at [485, 311] on select "YYYY 2027 2026 2025 2024 2023 2022 2021 2020 2019 2018 2017 2016 2015 2014 2013…" at bounding box center [513, 321] width 56 height 20
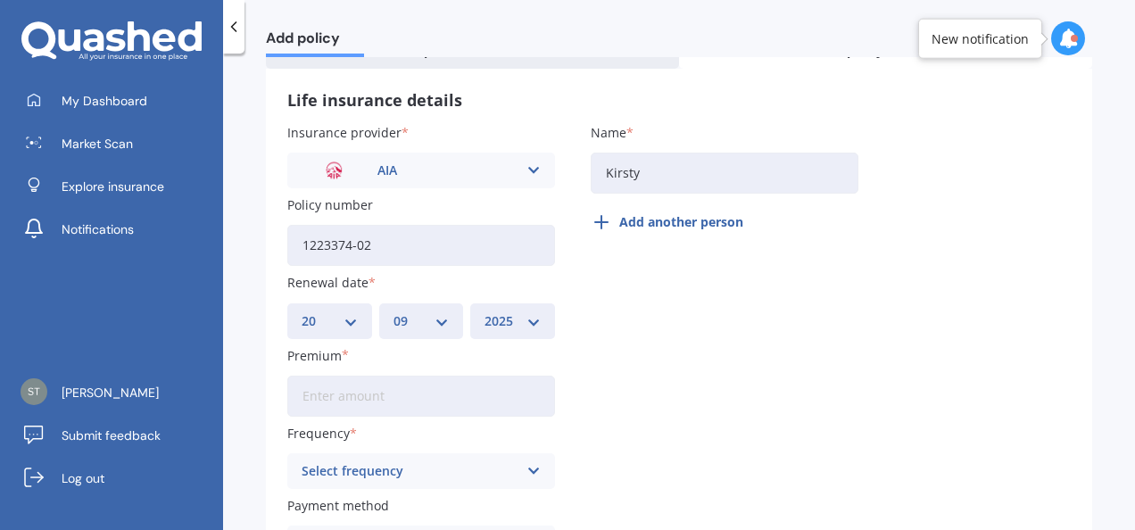
click at [417, 391] on input "Premium" at bounding box center [421, 396] width 268 height 41
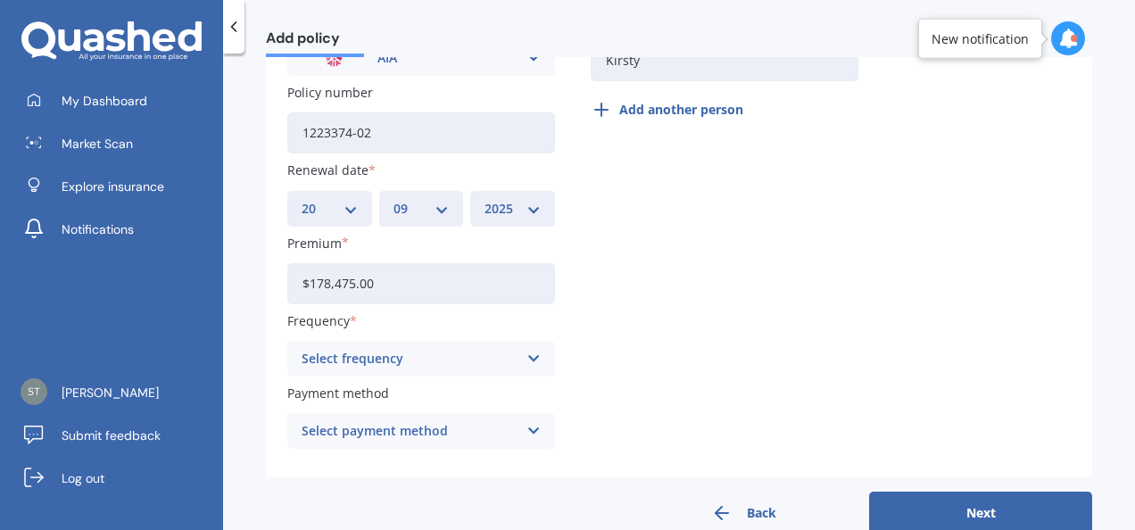
type input "$178,475.00"
click at [533, 357] on icon at bounding box center [533, 359] width 15 height 20
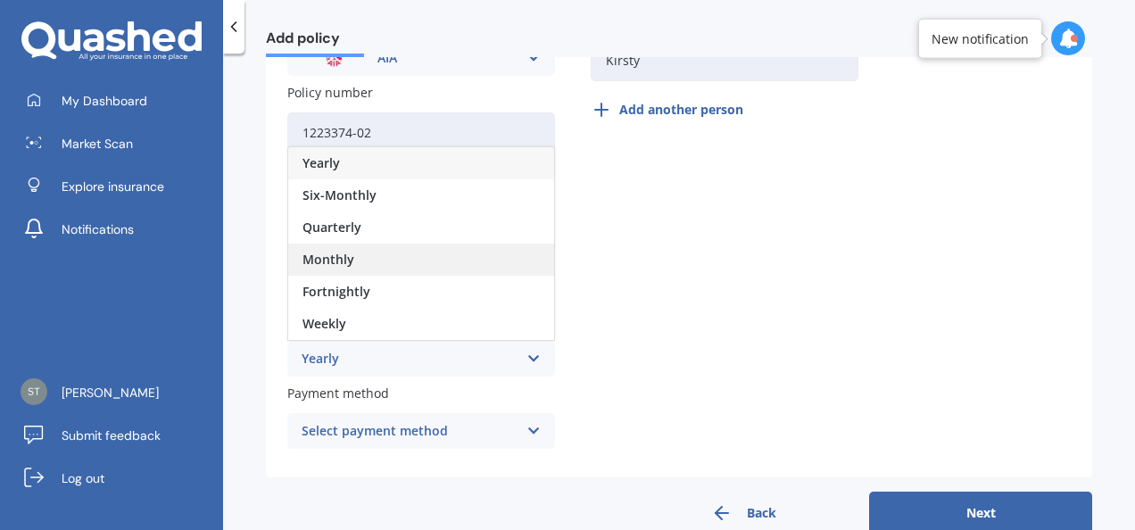
click at [441, 261] on div "Monthly" at bounding box center [421, 260] width 266 height 32
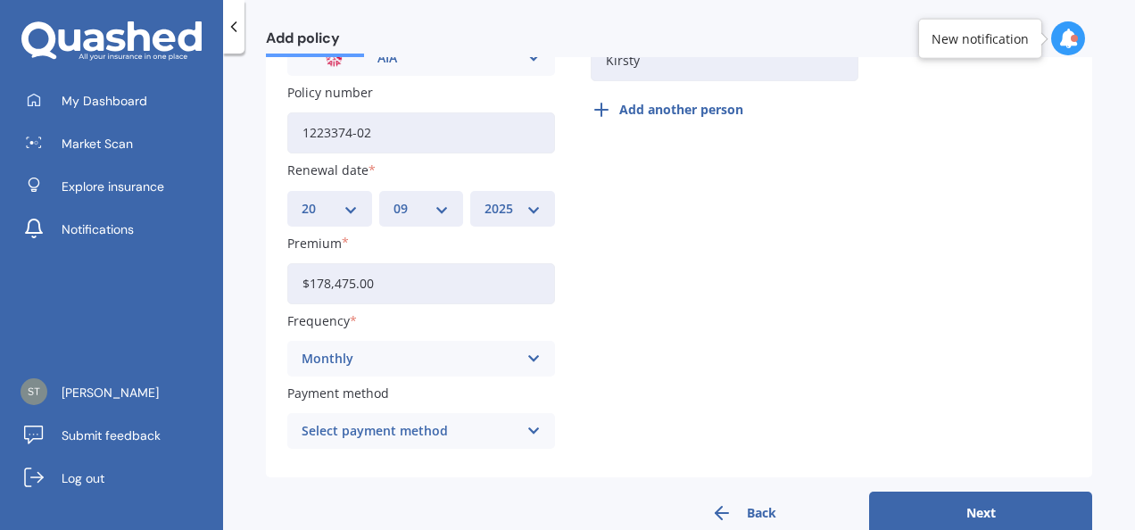
click at [522, 427] on div "Select payment method Direct debit - bank account Direct debit - credit/debit c…" at bounding box center [421, 431] width 268 height 36
click at [787, 335] on div "Insurance provider AIA AA AIA AMP ANZ ASB Asteron Life BNZ Chubb Cigna Co-Opera…" at bounding box center [678, 234] width 783 height 446
click at [952, 506] on button "Next" at bounding box center [980, 513] width 223 height 43
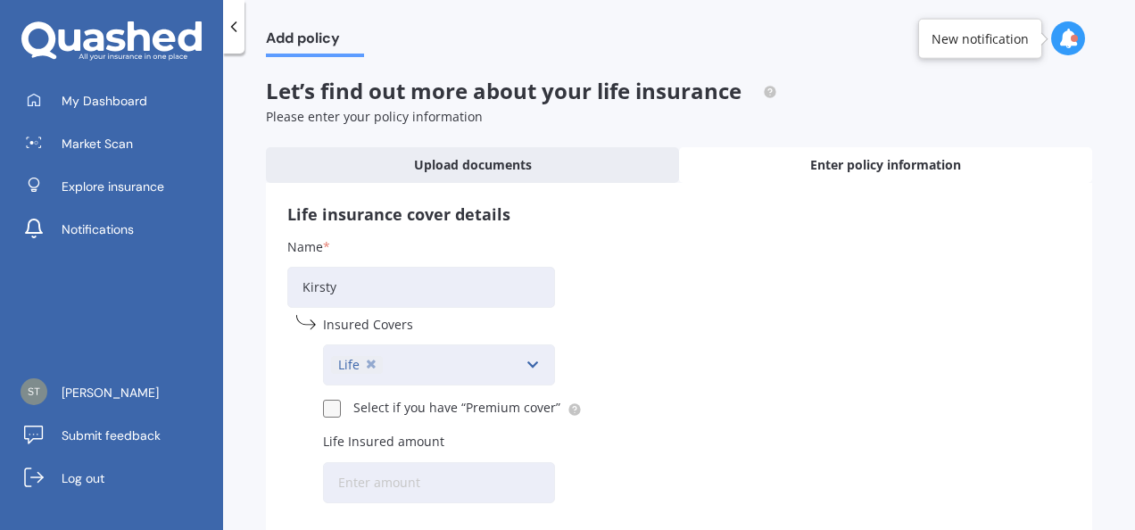
scroll to position [157, 0]
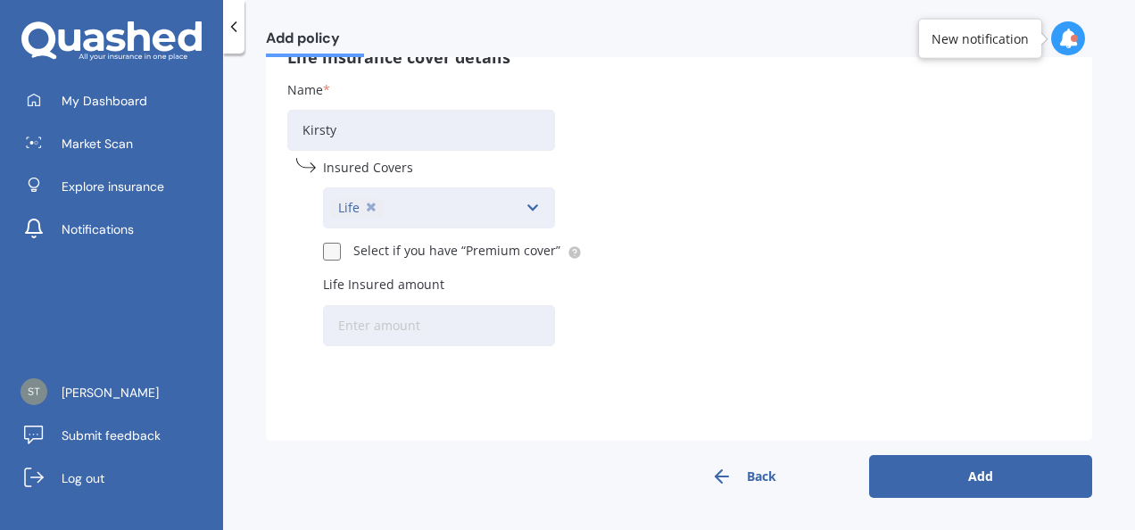
click at [500, 328] on input "Life Insured amount" at bounding box center [439, 325] width 232 height 41
type input "$178,475"
click at [1030, 471] on button "Add" at bounding box center [980, 476] width 223 height 43
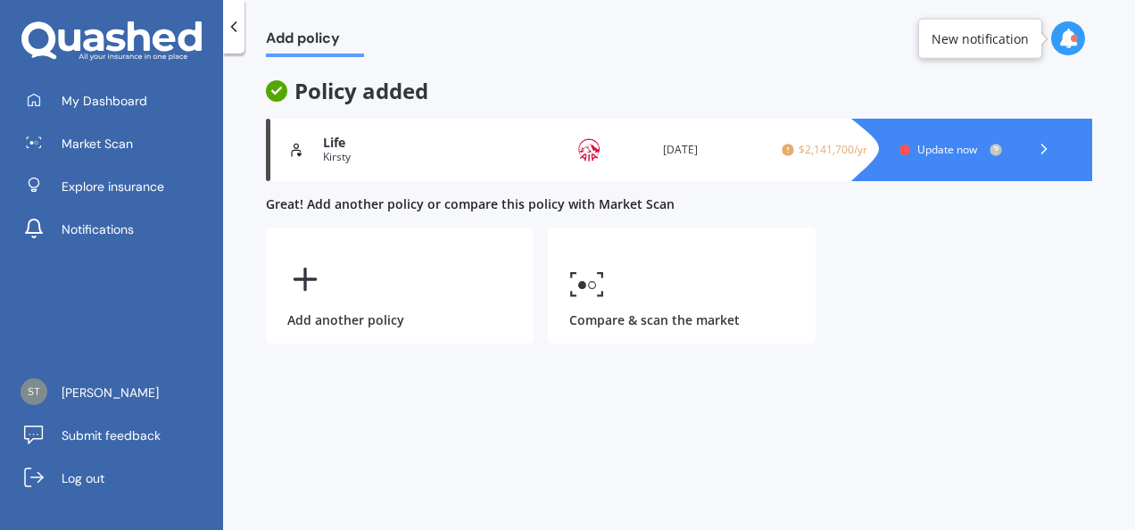
scroll to position [0, 0]
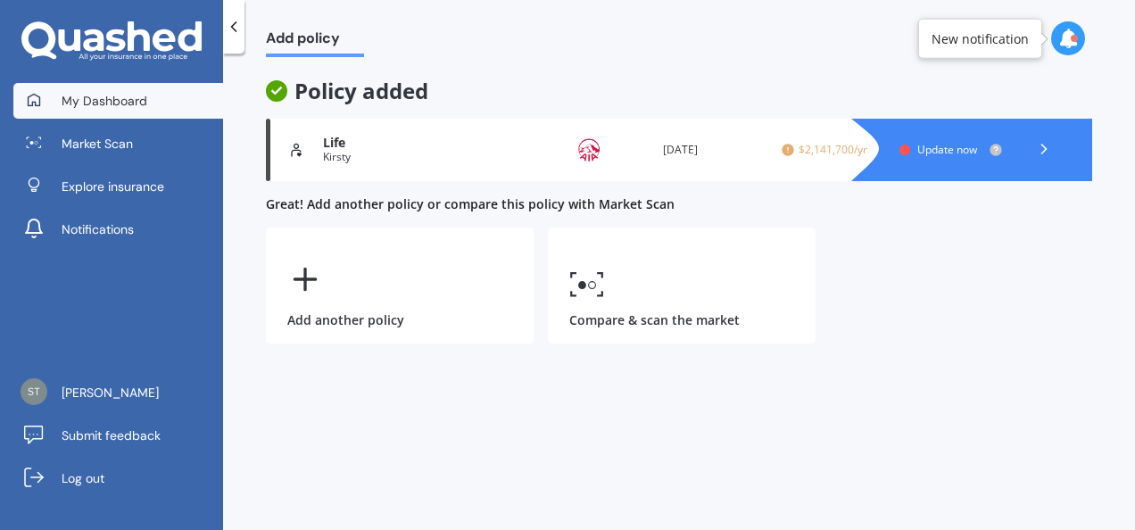
click at [152, 105] on link "My Dashboard" at bounding box center [118, 101] width 210 height 36
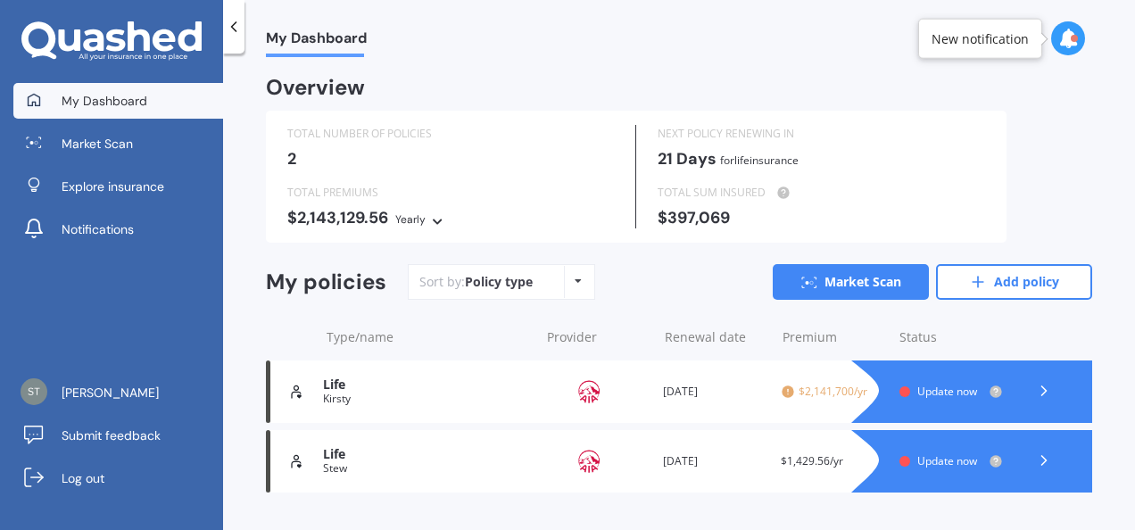
scroll to position [37, 0]
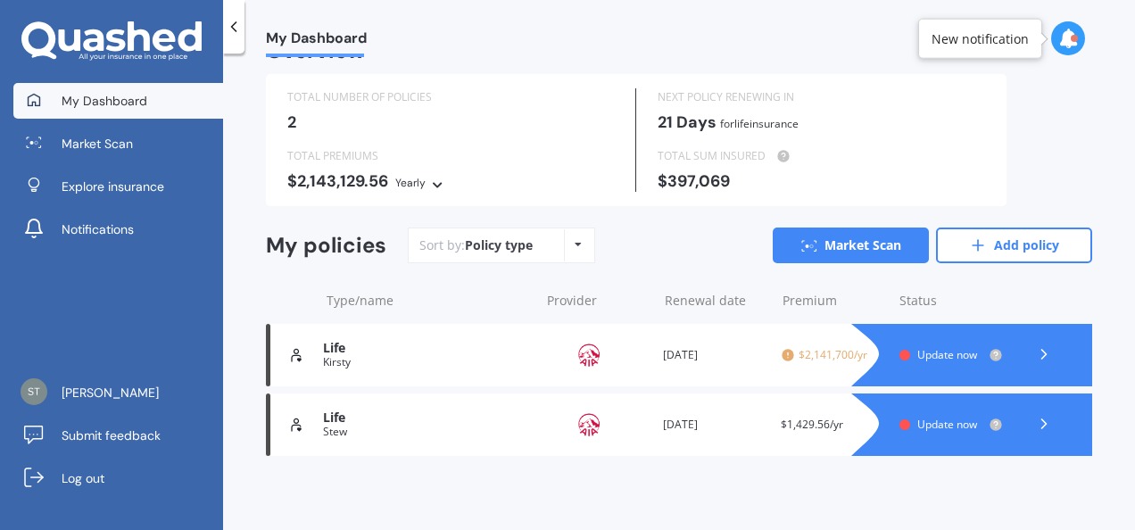
click at [821, 361] on span "$2,141,700/yr" at bounding box center [833, 355] width 104 height 18
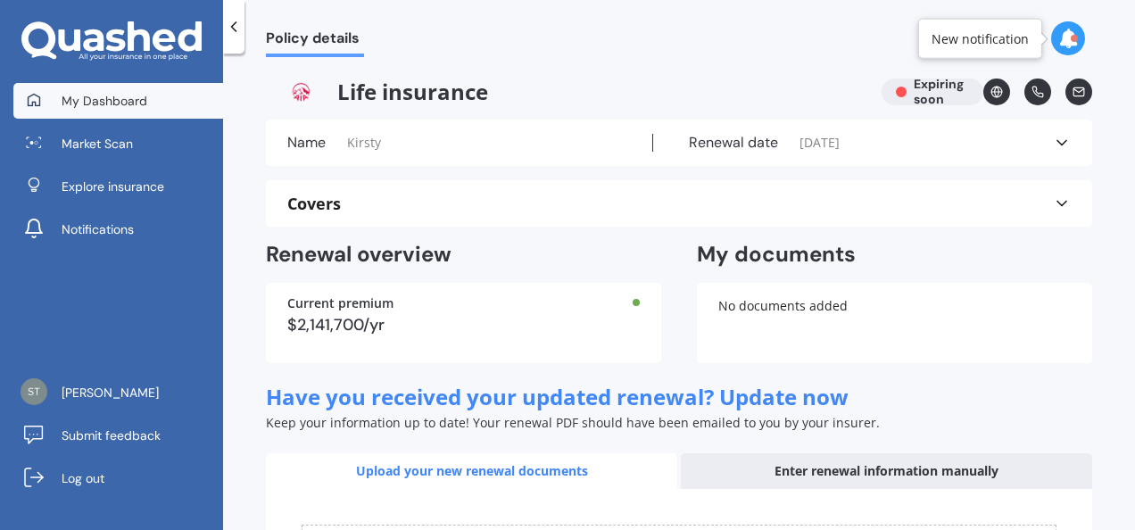
click at [134, 95] on span "My Dashboard" at bounding box center [105, 101] width 86 height 18
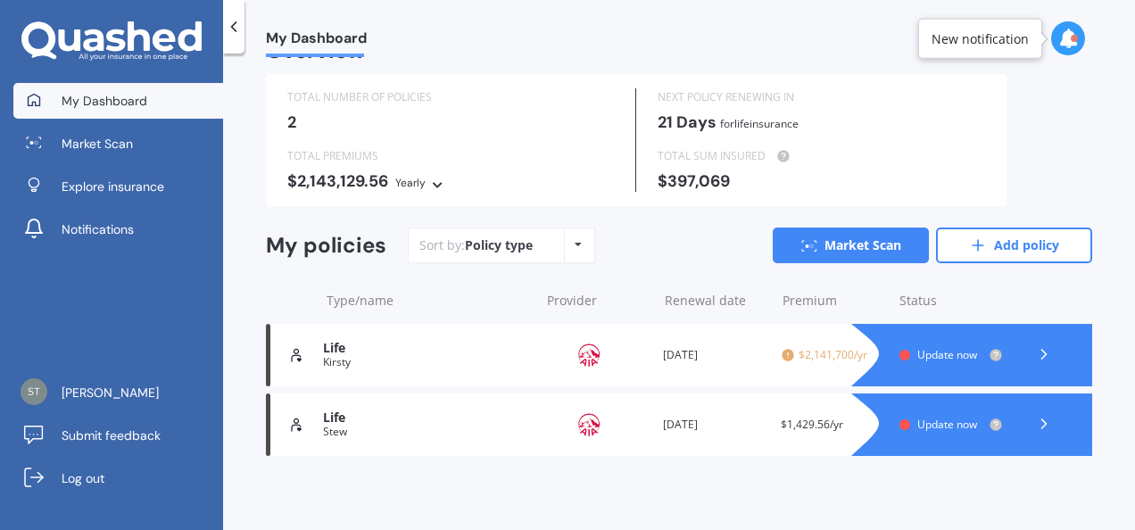
scroll to position [37, 0]
click at [969, 252] on icon at bounding box center [978, 245] width 18 height 18
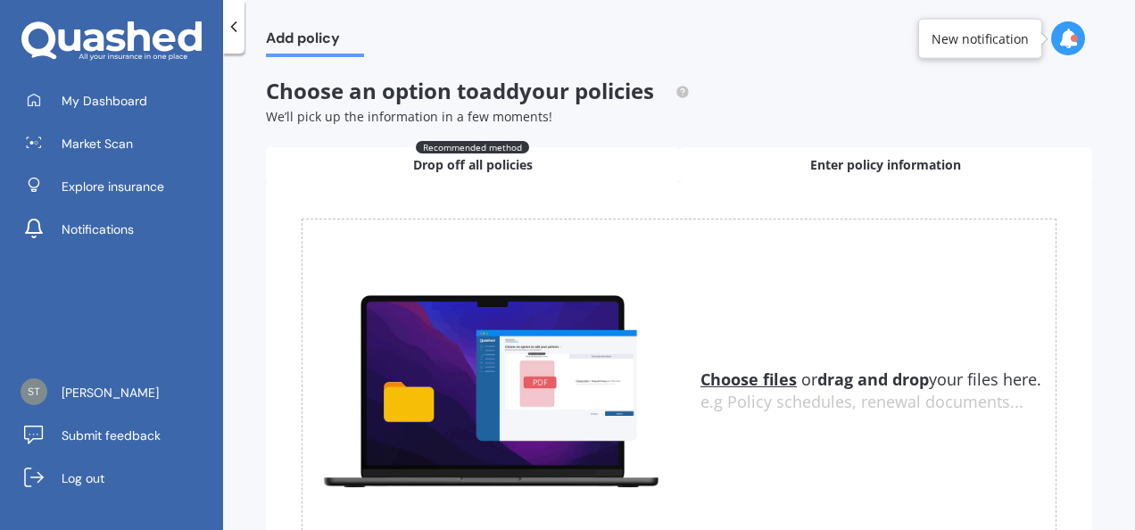
click at [864, 166] on span "Enter policy information" at bounding box center [885, 165] width 151 height 18
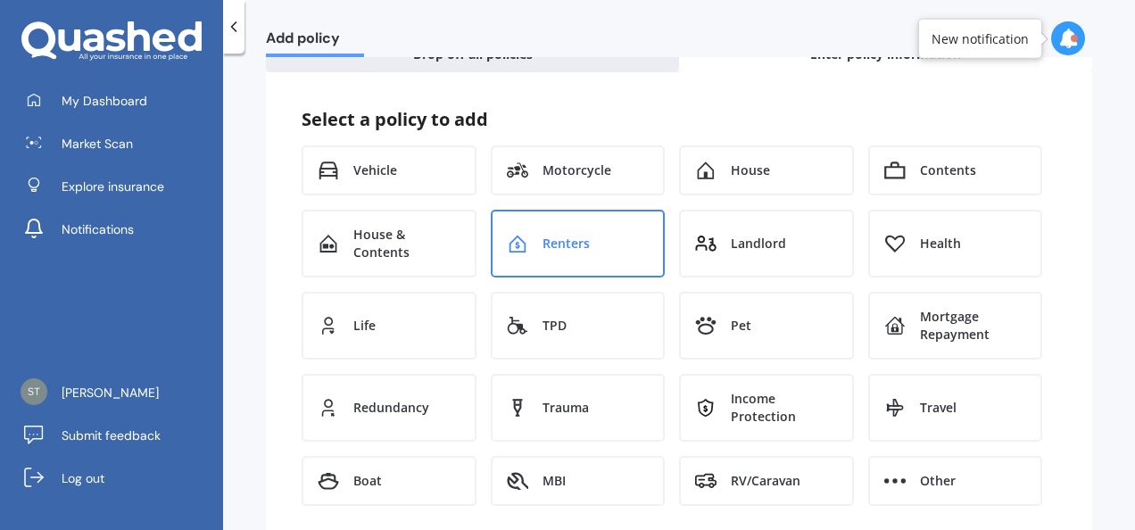
scroll to position [153, 0]
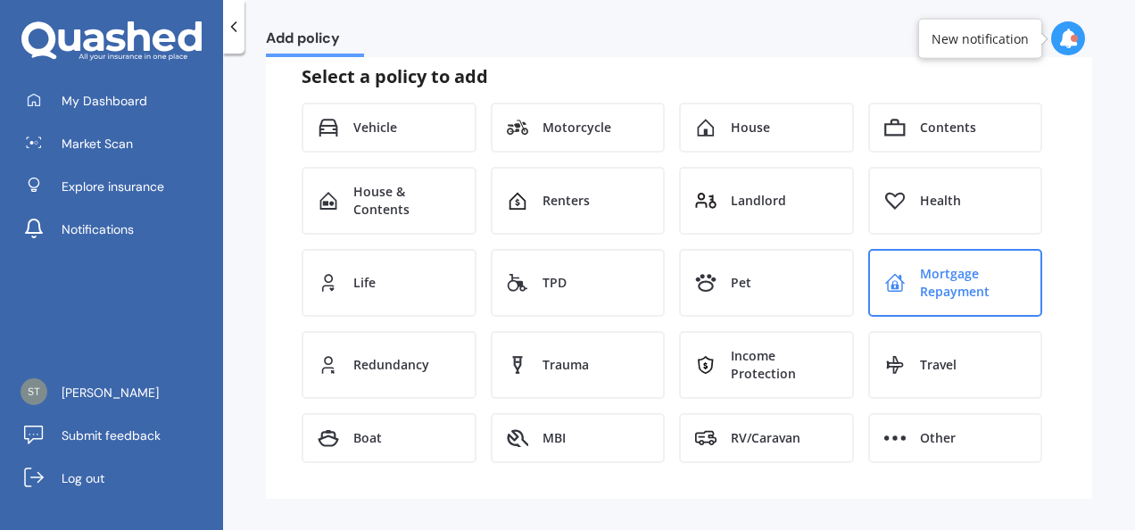
click at [972, 267] on span "Mortgage Repayment" at bounding box center [973, 283] width 107 height 36
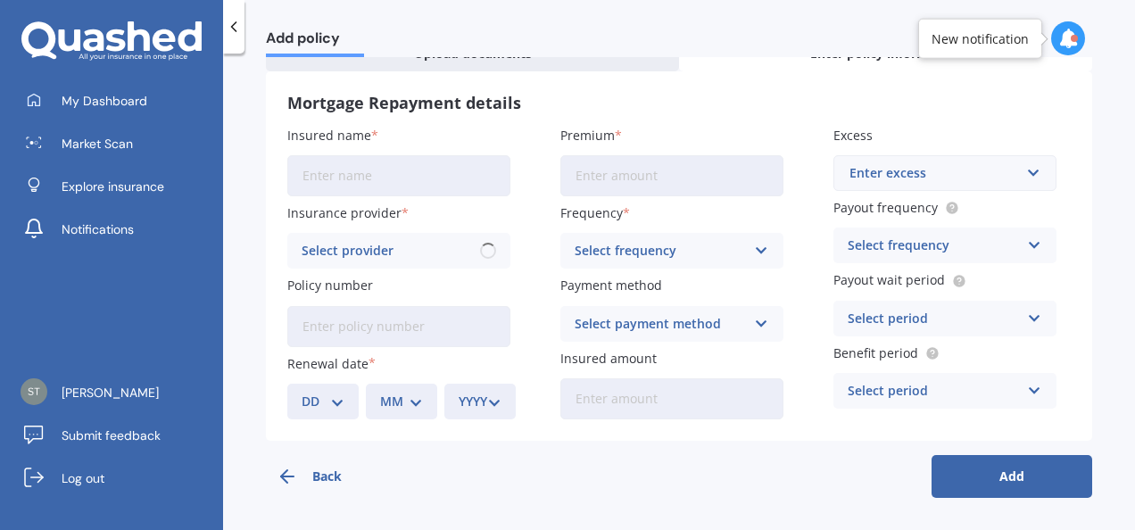
scroll to position [111, 0]
click at [387, 171] on input "Insured name" at bounding box center [398, 176] width 223 height 41
type input "Kirsty"
click at [609, 177] on input "Premium" at bounding box center [671, 176] width 223 height 41
type input "$28,712.00"
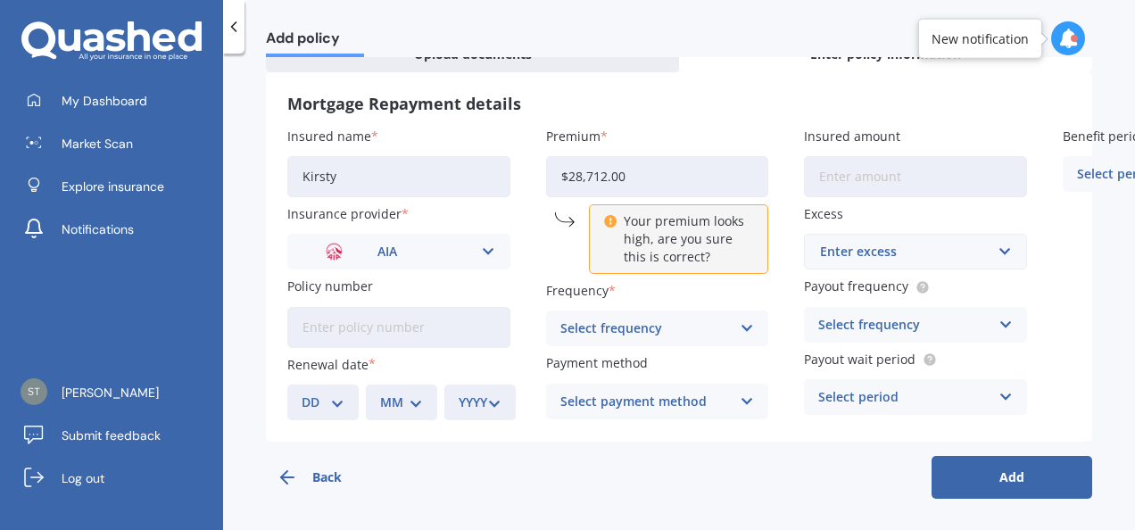
drag, startPoint x: 651, startPoint y: 174, endPoint x: 503, endPoint y: 161, distance: 148.7
click at [503, 161] on div "Insured name Kirsty Insurance provider AIA AIA ANZ Asteron Life Fidelity Life O…" at bounding box center [678, 274] width 783 height 294
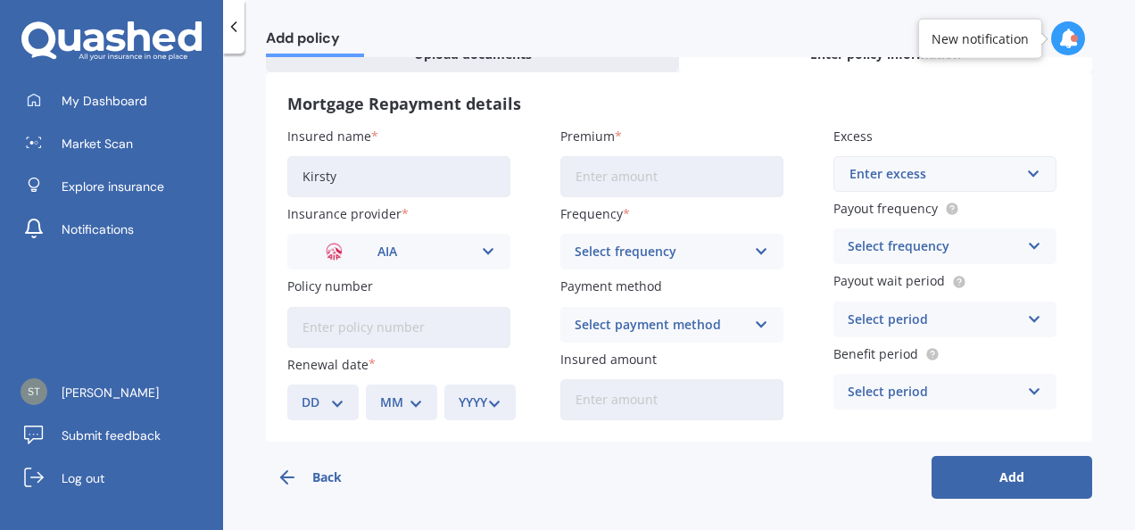
click at [683, 392] on input "Insured amount" at bounding box center [671, 399] width 223 height 41
type input "$28,712"
click at [711, 177] on input "Premium" at bounding box center [671, 176] width 223 height 41
type input "$61.05"
click at [979, 172] on div "Enter excess" at bounding box center [934, 174] width 170 height 20
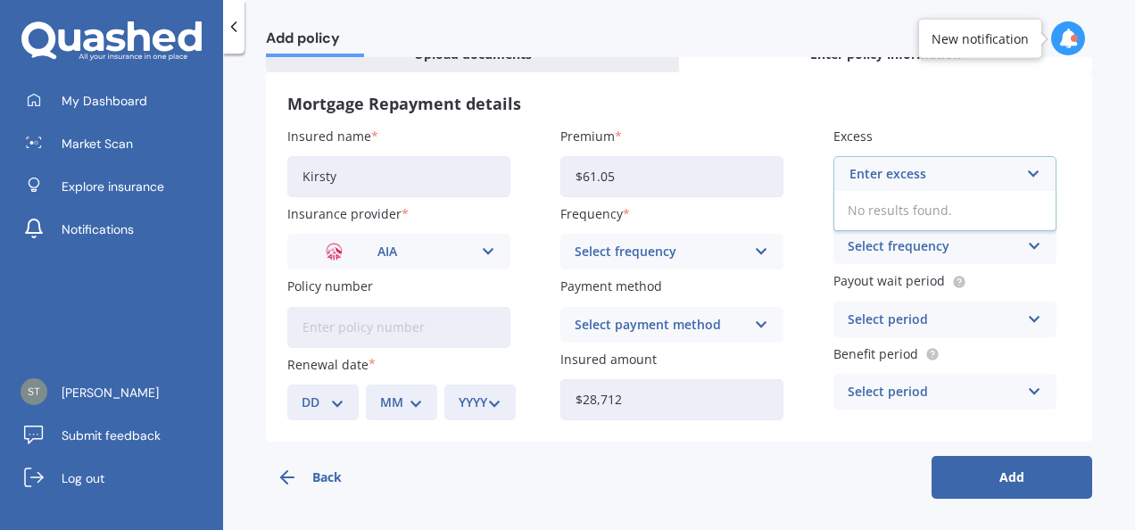
click at [955, 205] on div "No results found." at bounding box center [944, 210] width 223 height 39
type input "0"
click at [1010, 247] on div "Select frequency Lump Sum Yearly Six-Monthly Quarterly Monthly Fortnightly Week…" at bounding box center [944, 246] width 223 height 36
click at [1060, 254] on div "Insured name Kirsty Insurance provider AIA AIA ANZ Asteron Life Fidelity Life O…" at bounding box center [678, 274] width 783 height 294
click at [462, 324] on input "Policy number" at bounding box center [398, 327] width 223 height 41
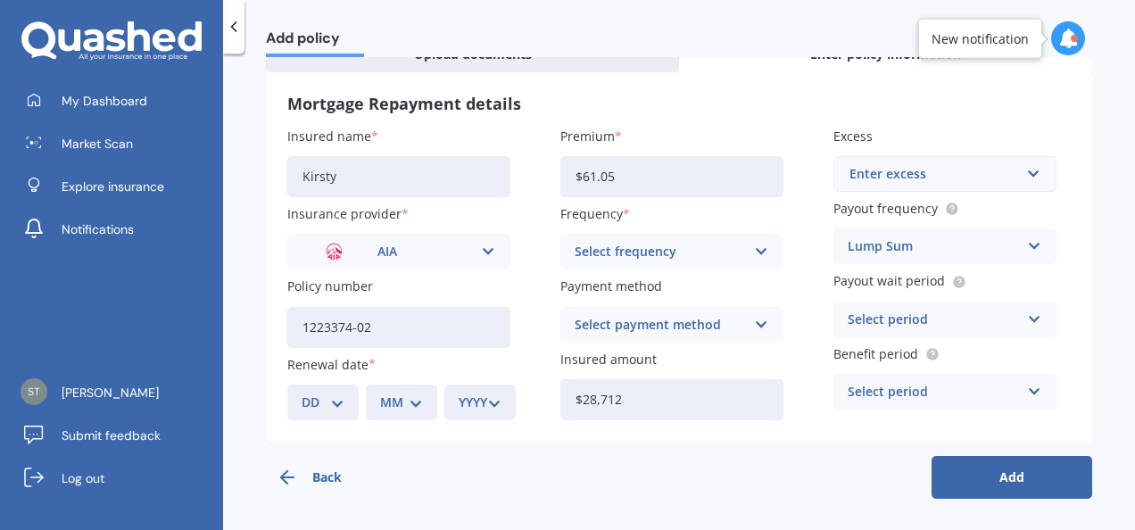
type input "1223374-02"
click at [327, 407] on select "DD 01 02 03 04 05 06 07 08 09 10 11 12 13 14 15 16 17 18 19 20 21 22 23 24 25 2…" at bounding box center [323, 403] width 43 height 20
select select "20"
click at [302, 393] on select "DD 01 02 03 04 05 06 07 08 09 10 11 12 13 14 15 16 17 18 19 20 21 22 23 24 25 2…" at bounding box center [323, 403] width 43 height 20
click at [423, 405] on div "MM 01 02 03 04 05 06 07 08 09 10 11 12" at bounding box center [401, 403] width 71 height 36
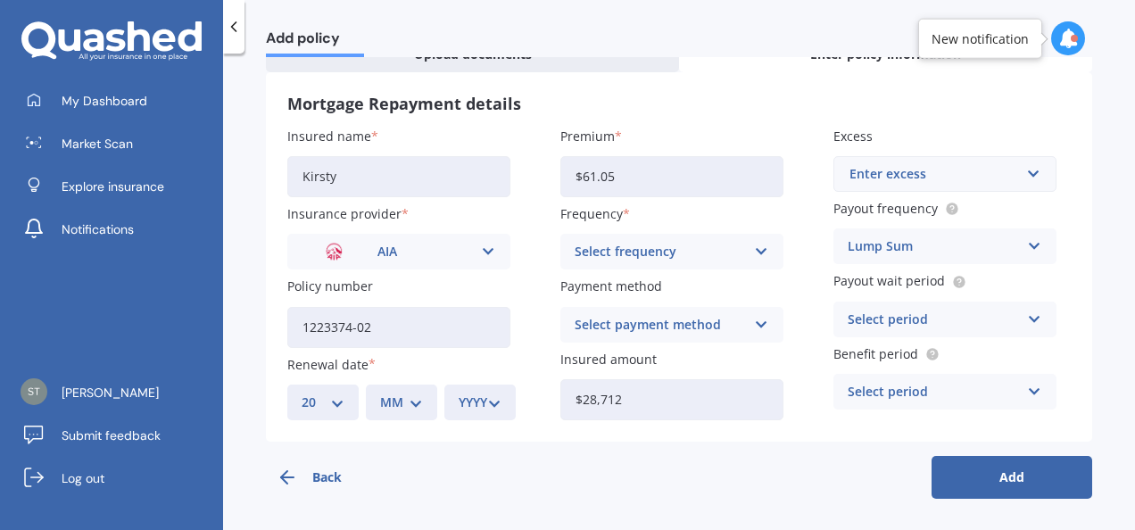
click at [400, 401] on select "MM 01 02 03 04 05 06 07 08 09 10 11 12" at bounding box center [401, 403] width 43 height 20
select select "09"
click at [380, 393] on select "MM 01 02 03 04 05 06 07 08 09 10 11 12" at bounding box center [401, 403] width 43 height 20
click at [481, 398] on select "YYYY 2027 2026 2025 2024 2023 2022 2021 2020 2019 2018 2017 2016 2015 2014 2013…" at bounding box center [480, 403] width 43 height 20
select select "2025"
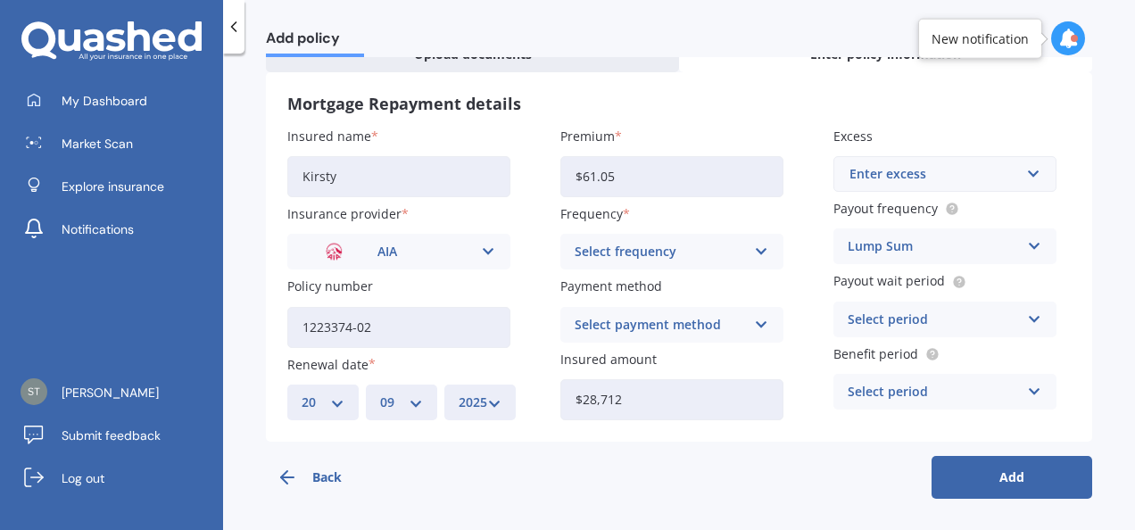
click at [459, 393] on select "YYYY 2027 2026 2025 2024 2023 2022 2021 2020 2019 2018 2017 2016 2015 2014 2013…" at bounding box center [480, 403] width 43 height 20
click at [999, 470] on button "Add" at bounding box center [1012, 477] width 161 height 43
click at [717, 258] on div "Select frequency" at bounding box center [664, 252] width 162 height 20
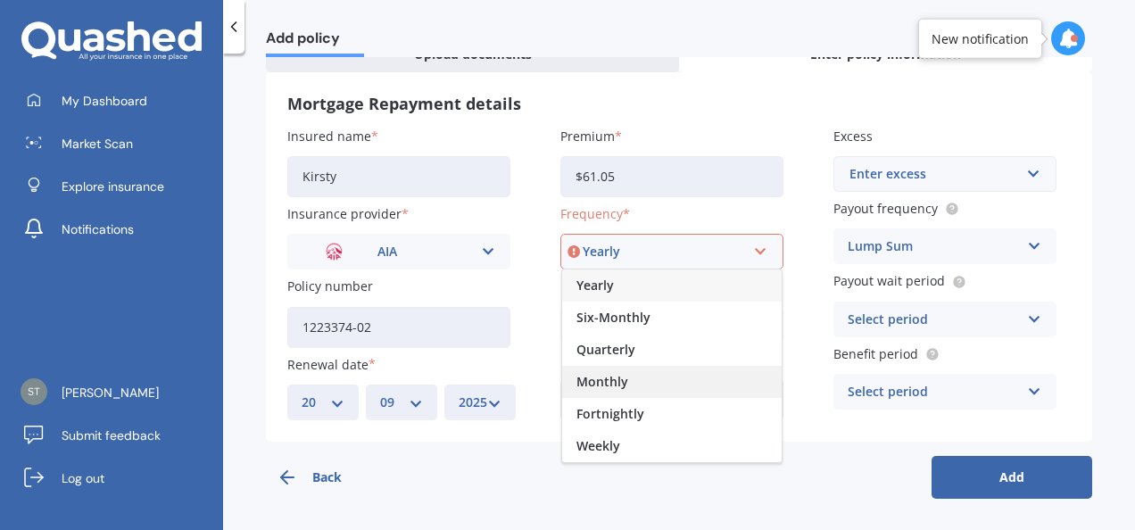
click at [642, 380] on div "Monthly" at bounding box center [671, 382] width 219 height 32
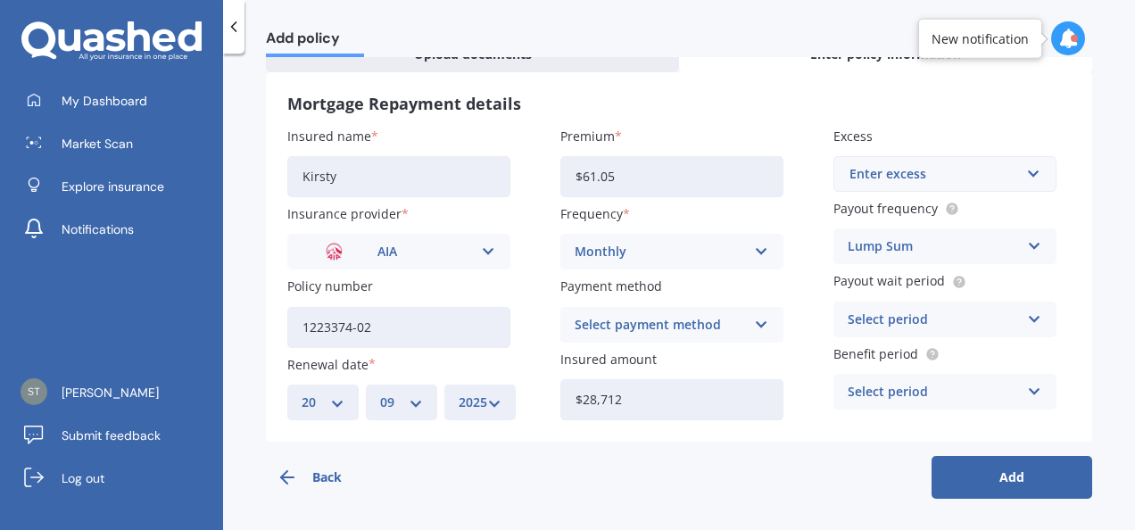
click at [982, 484] on button "Add" at bounding box center [1012, 477] width 161 height 43
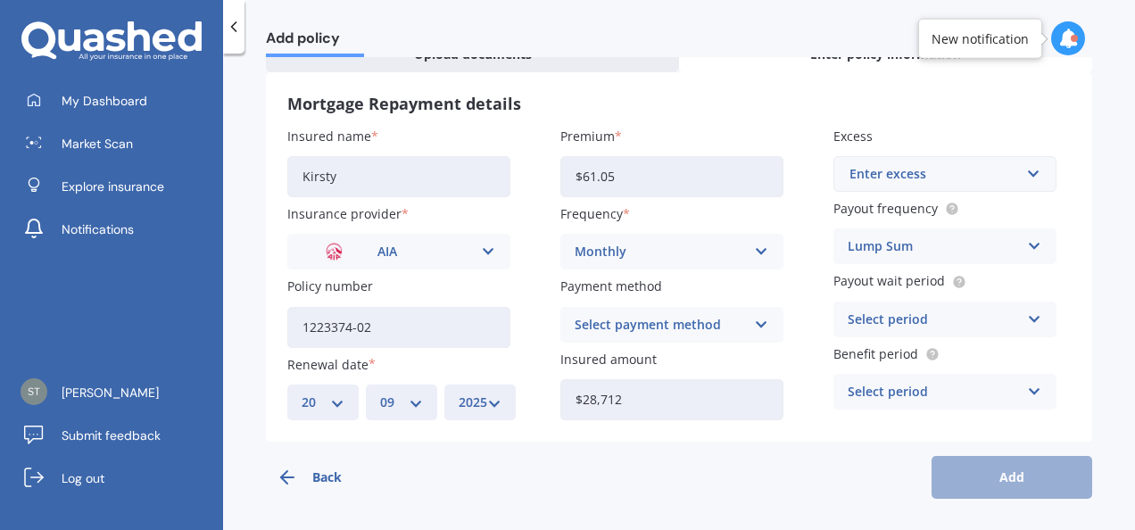
scroll to position [0, 0]
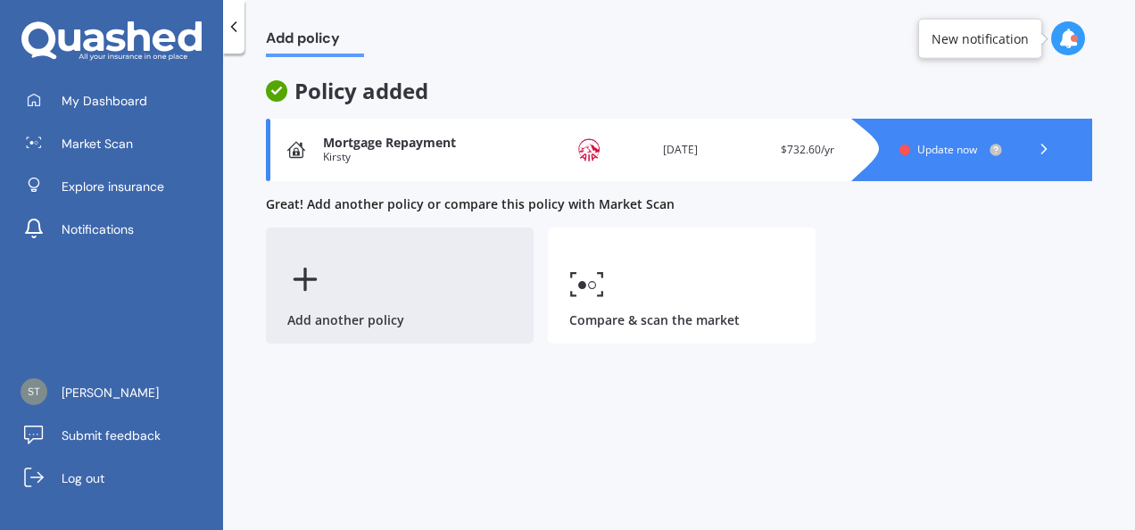
click at [373, 297] on div "Add another policy" at bounding box center [400, 286] width 268 height 116
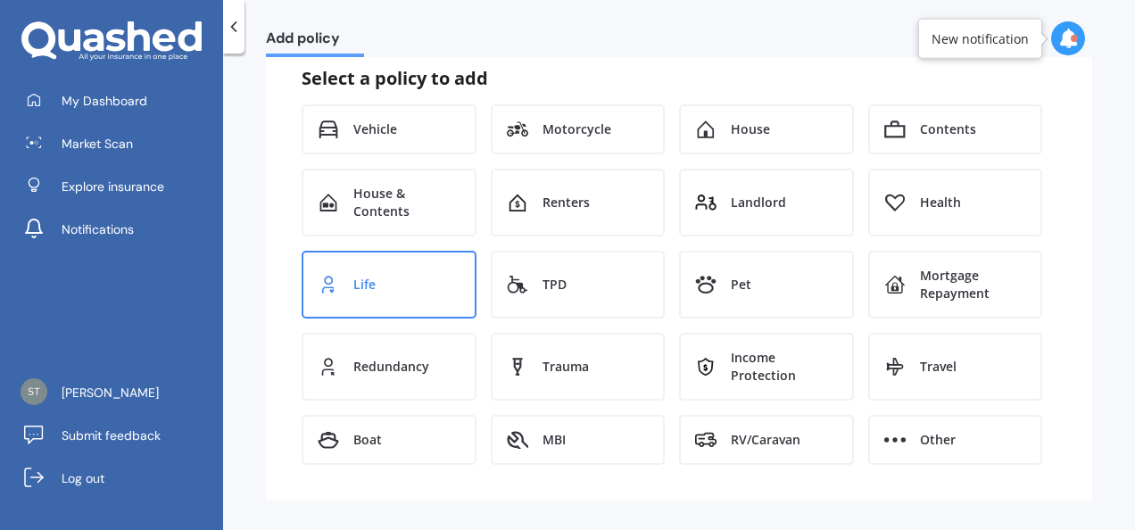
scroll to position [153, 0]
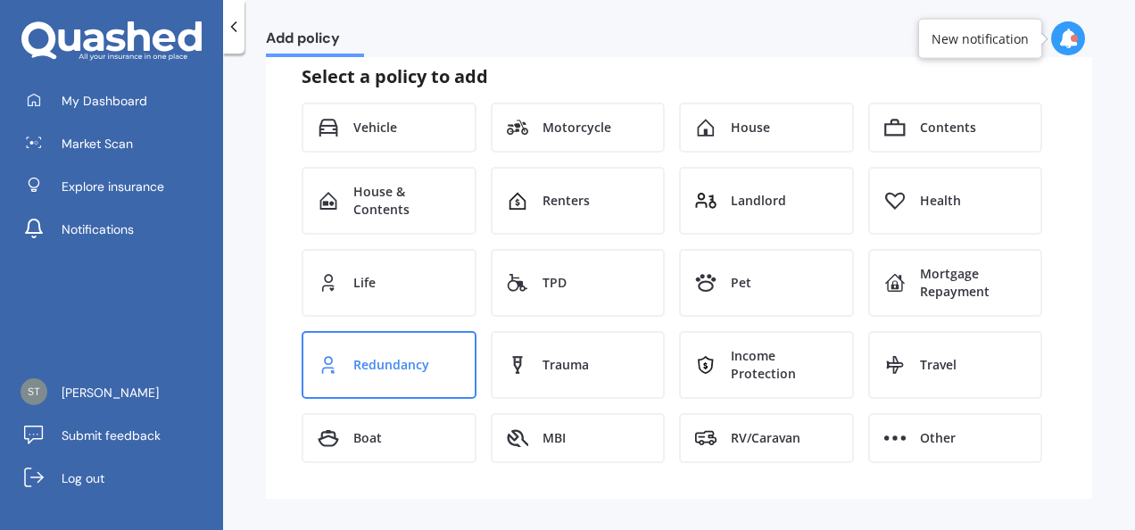
click at [419, 372] on span "Redundancy" at bounding box center [391, 365] width 76 height 18
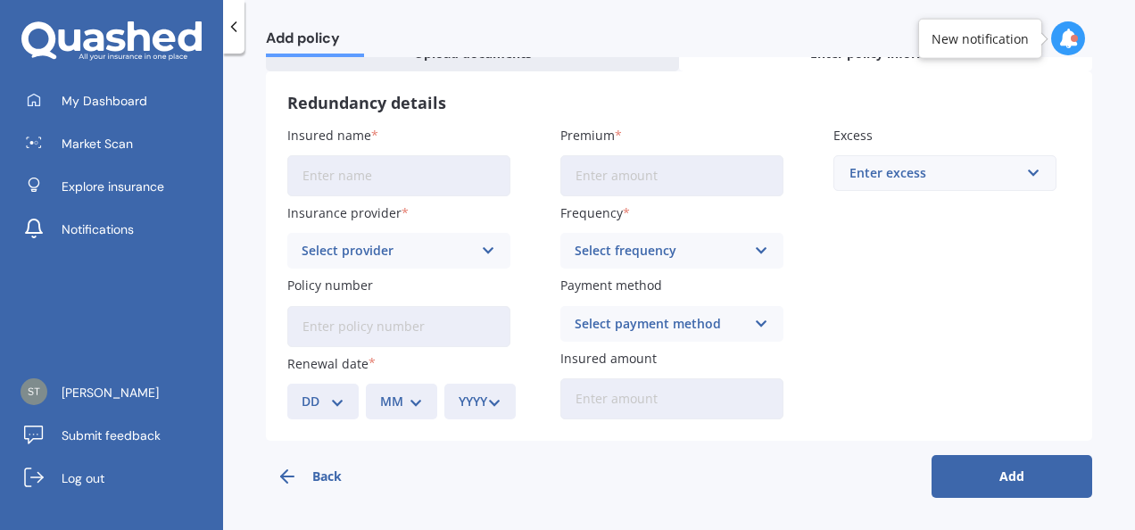
scroll to position [111, 0]
click at [463, 186] on input "Insured name" at bounding box center [398, 176] width 223 height 41
type input "Kirsty"
type input "$61.05"
type input "$28,712"
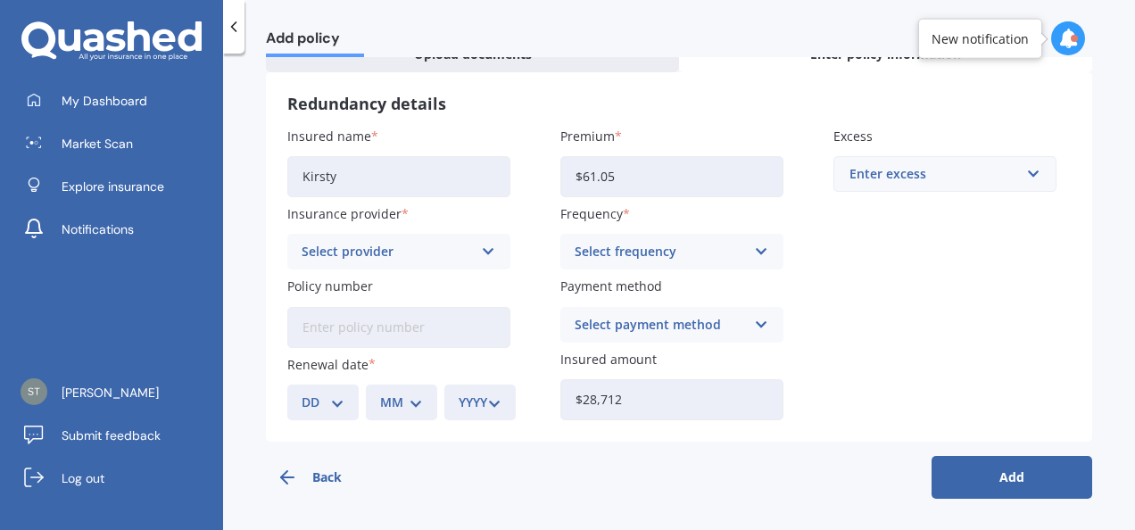
click at [625, 179] on input "$61.05" at bounding box center [671, 176] width 223 height 41
drag, startPoint x: 632, startPoint y: 173, endPoint x: 517, endPoint y: 171, distance: 115.1
click at [517, 171] on div "Insured name Kirsty Insurance provider Select provider ANZ Cigna Other Partners…" at bounding box center [678, 274] width 783 height 294
click at [921, 318] on div "Insured name Kirsty Insurance provider Select provider ANZ Cigna Other Partners…" at bounding box center [678, 274] width 783 height 294
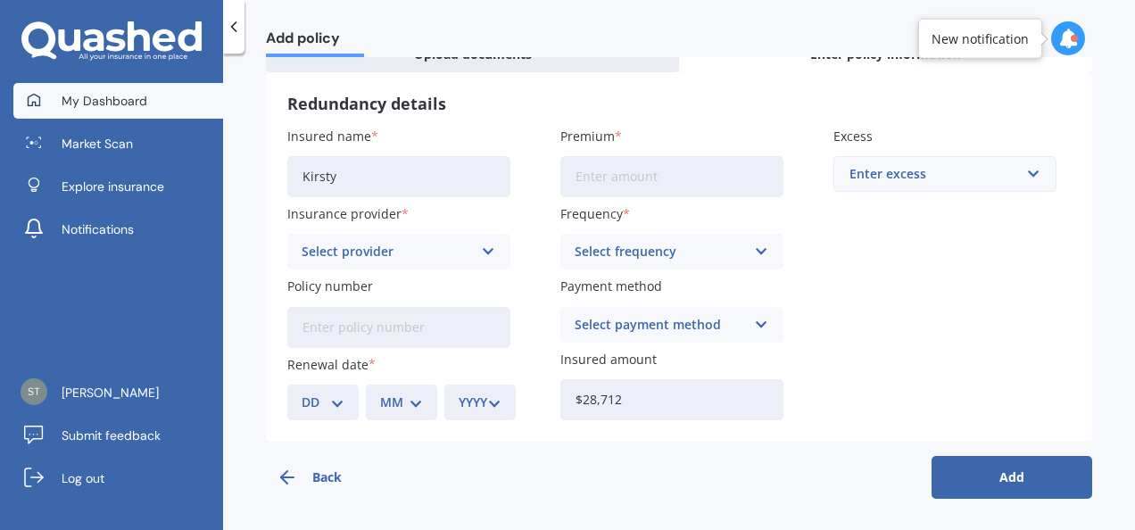
click at [116, 96] on span "My Dashboard" at bounding box center [105, 101] width 86 height 18
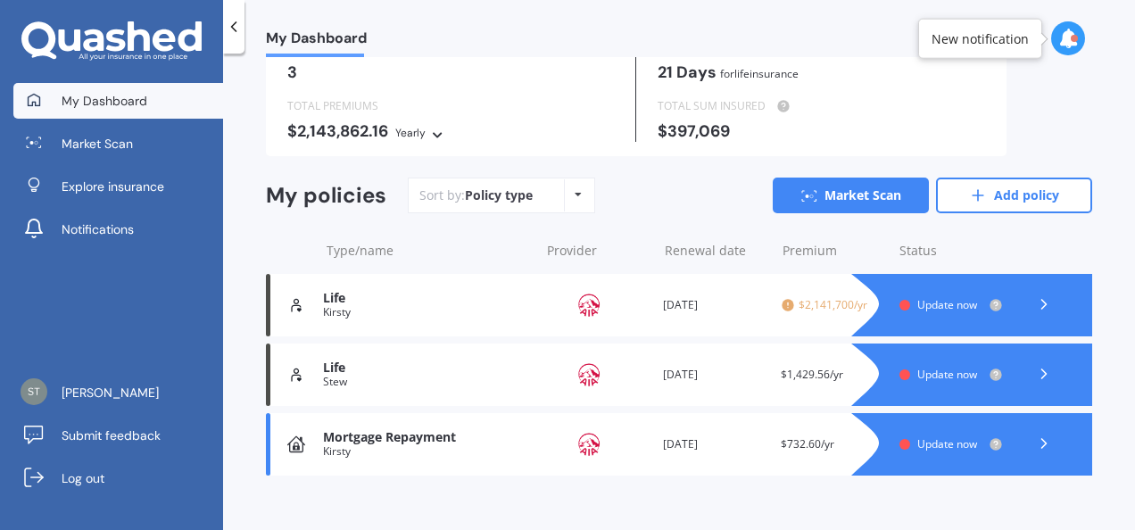
scroll to position [106, 0]
